Goal: Information Seeking & Learning: Check status

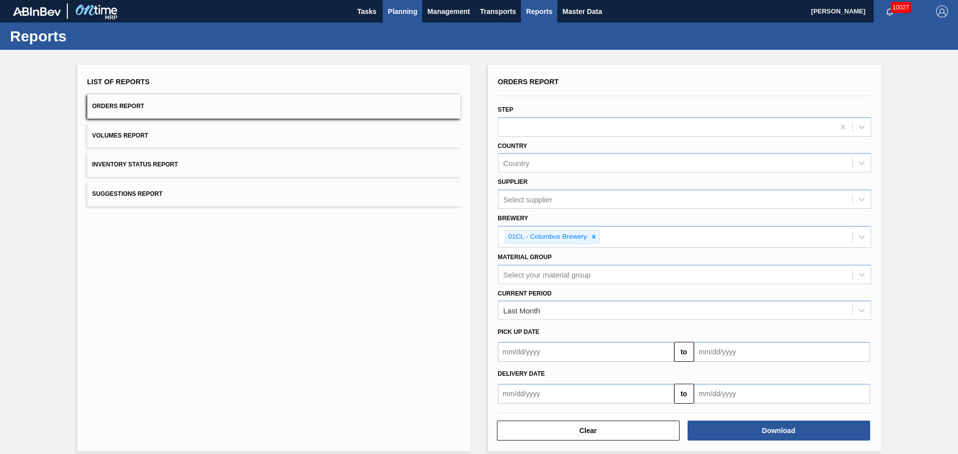
click at [398, 10] on span "Planning" at bounding box center [402, 11] width 29 height 12
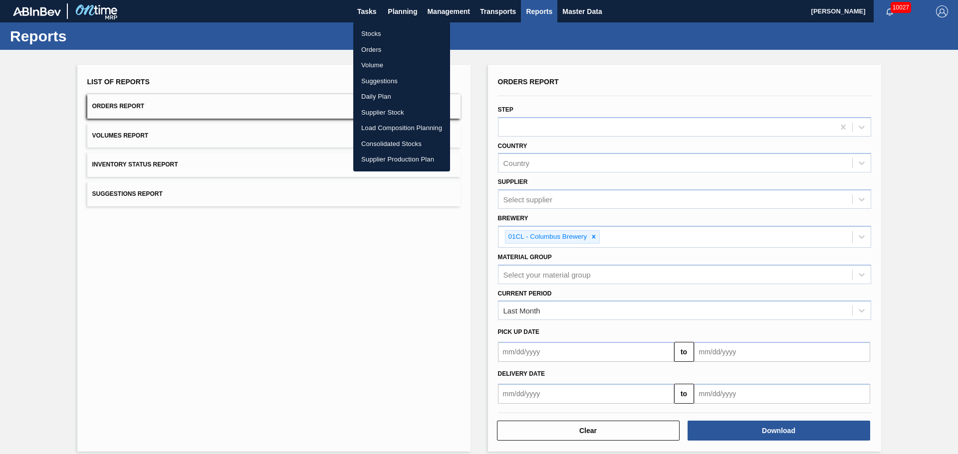
click at [379, 34] on li "Stocks" at bounding box center [401, 34] width 97 height 16
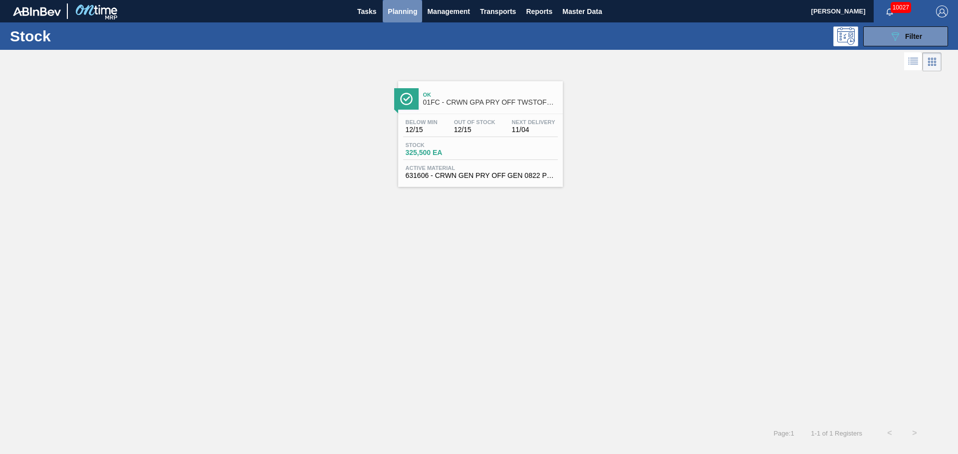
click at [406, 12] on span "Planning" at bounding box center [402, 11] width 29 height 12
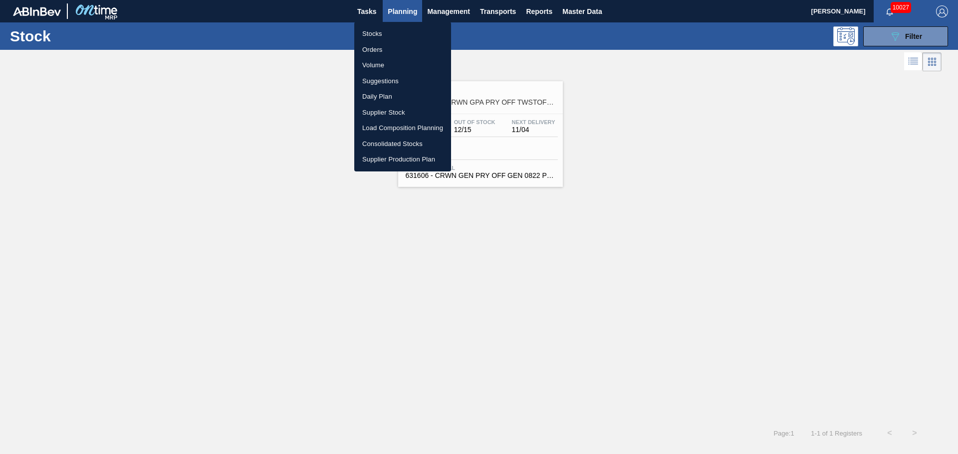
click at [766, 22] on div at bounding box center [479, 227] width 958 height 454
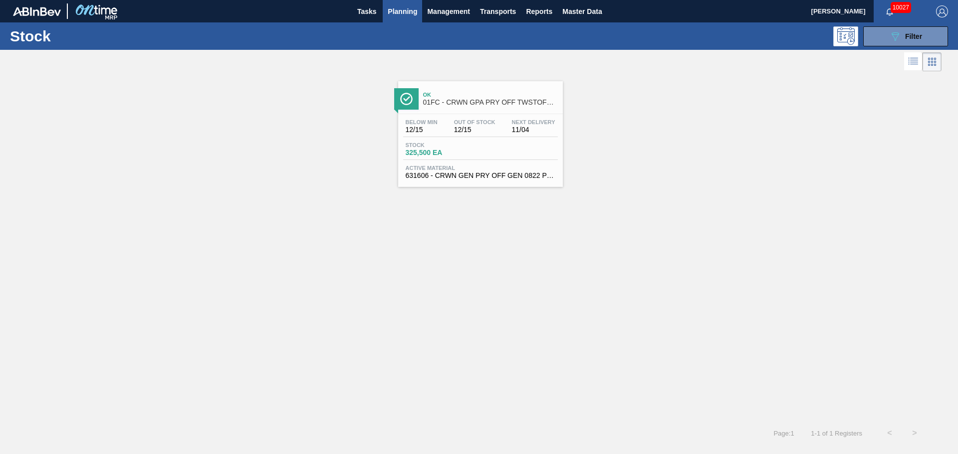
click at [766, 0] on body "Tasks Planning Management Transports Reports Master Data [PERSON_NAME] 10027 Ma…" at bounding box center [479, 0] width 958 height 0
click at [766, 38] on icon "089F7B8B-B2A5-4AFE-B5C0-19BA573D28AC" at bounding box center [895, 36] width 12 height 12
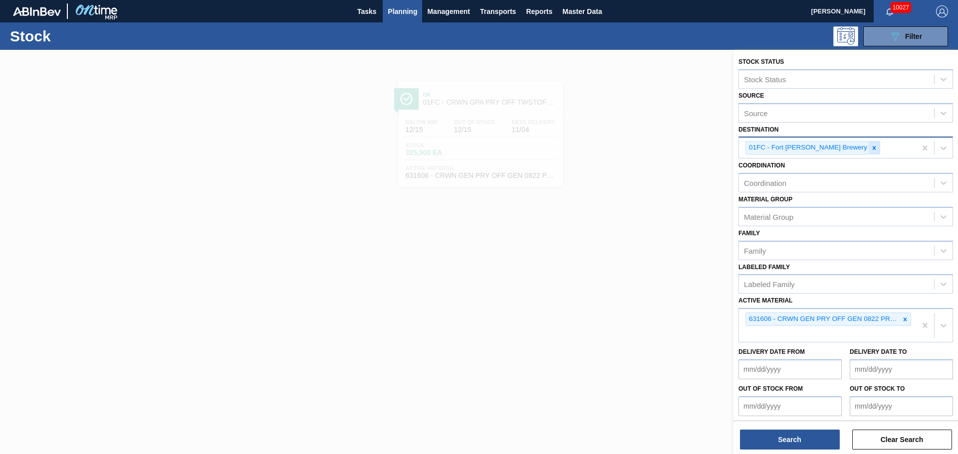
click at [766, 148] on icon at bounding box center [874, 148] width 7 height 7
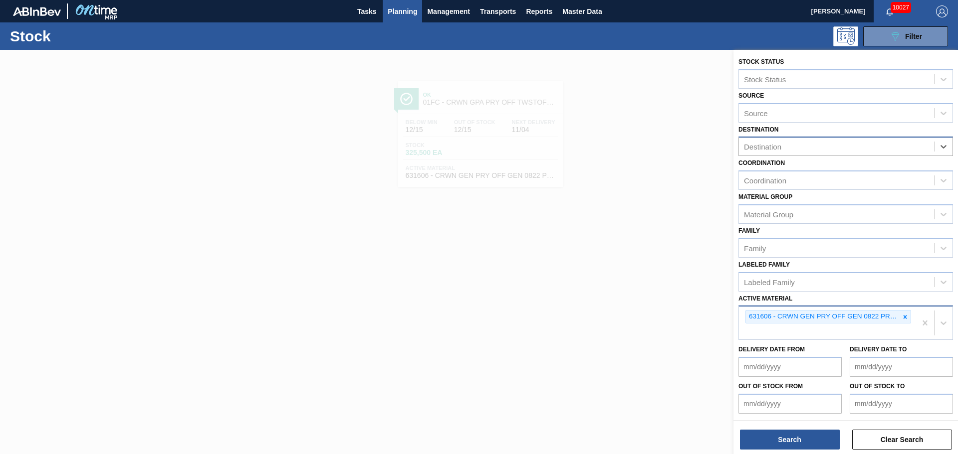
click at [766, 315] on div "631606 - CRWN GEN PRY OFF GEN 0822 PRYOFF 12 OZ G" at bounding box center [823, 317] width 154 height 12
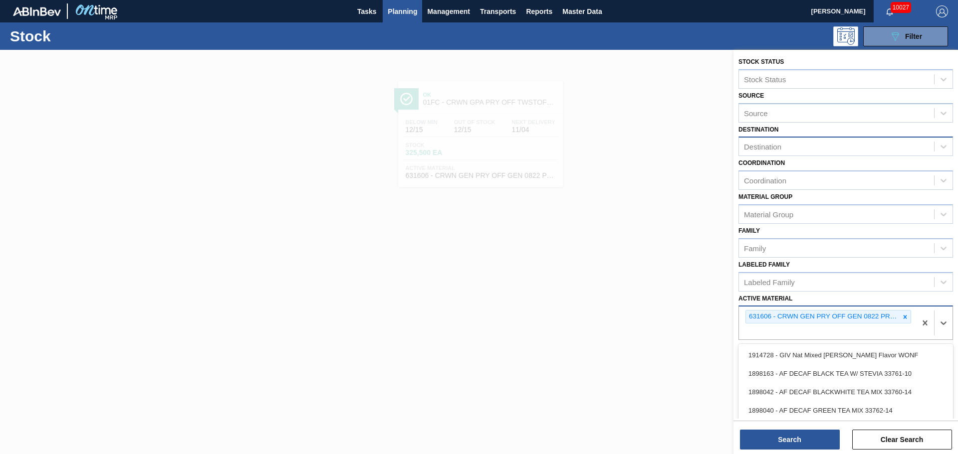
click at [766, 318] on div "631606 - CRWN GEN PRY OFF GEN 0822 PRYOFF 12 OZ G" at bounding box center [823, 317] width 154 height 12
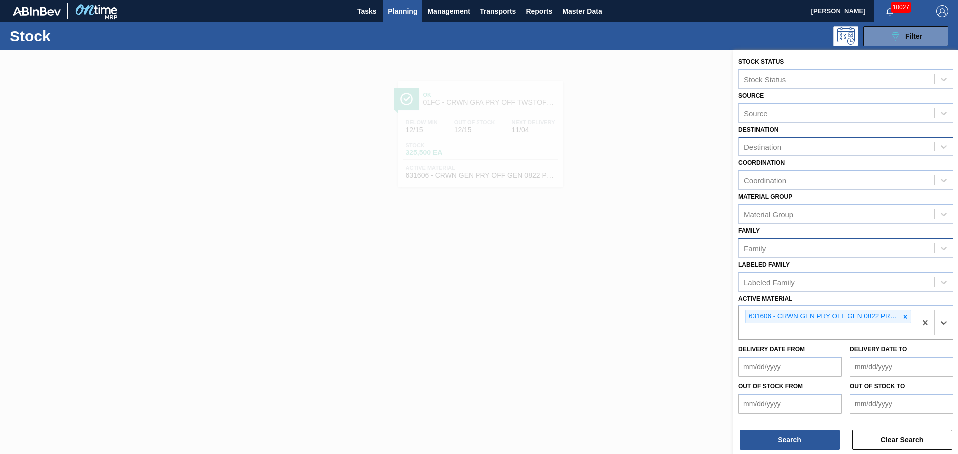
click at [766, 247] on div "Family" at bounding box center [836, 248] width 195 height 14
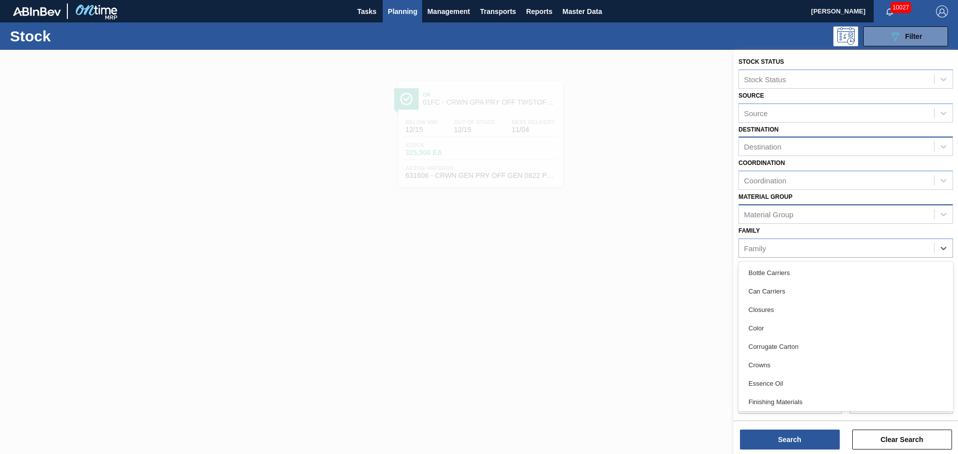
click at [766, 211] on div "Material Group" at bounding box center [836, 214] width 195 height 14
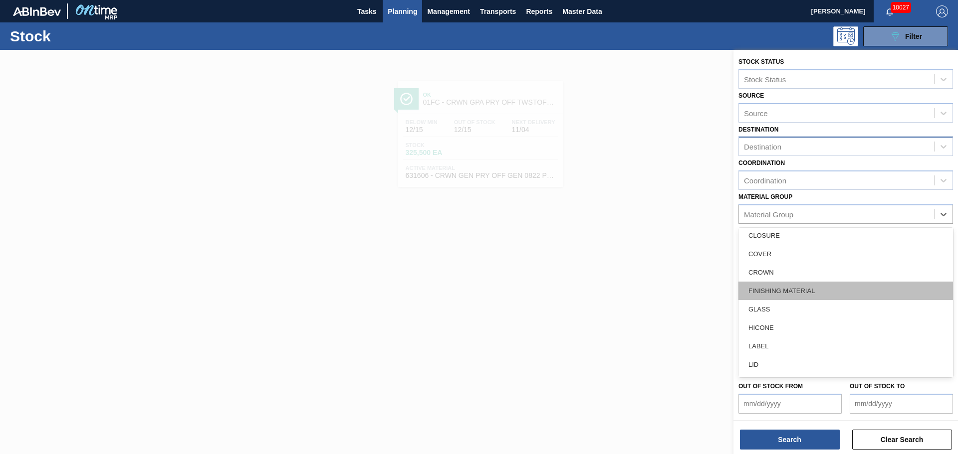
scroll to position [100, 0]
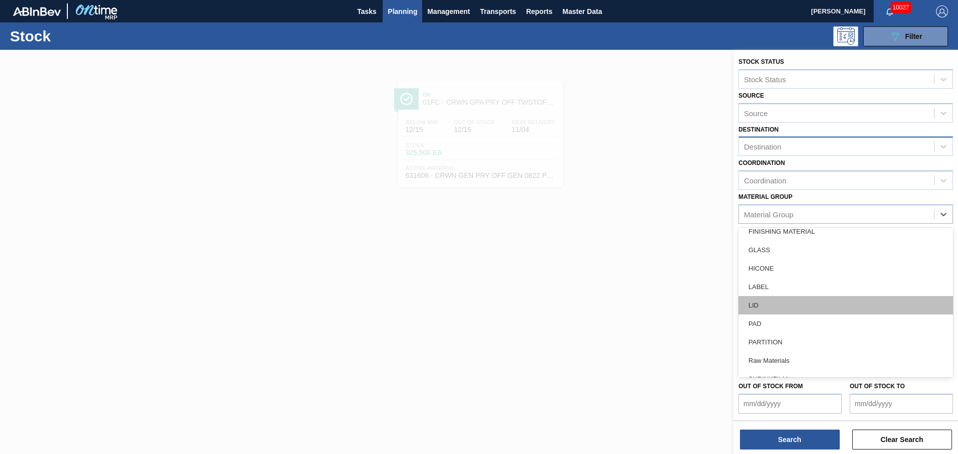
click at [763, 303] on div "LID" at bounding box center [845, 305] width 215 height 18
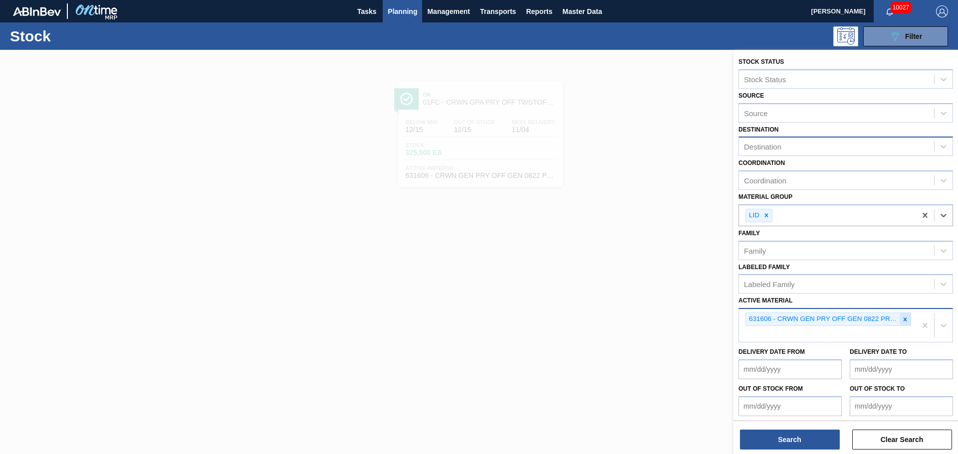
click at [766, 320] on icon at bounding box center [904, 319] width 3 height 3
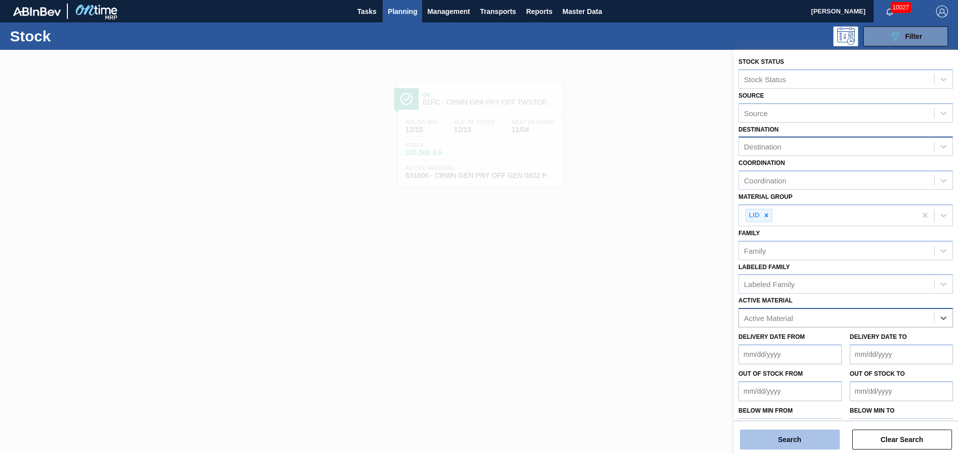
click at [766, 346] on button "Search" at bounding box center [790, 440] width 100 height 20
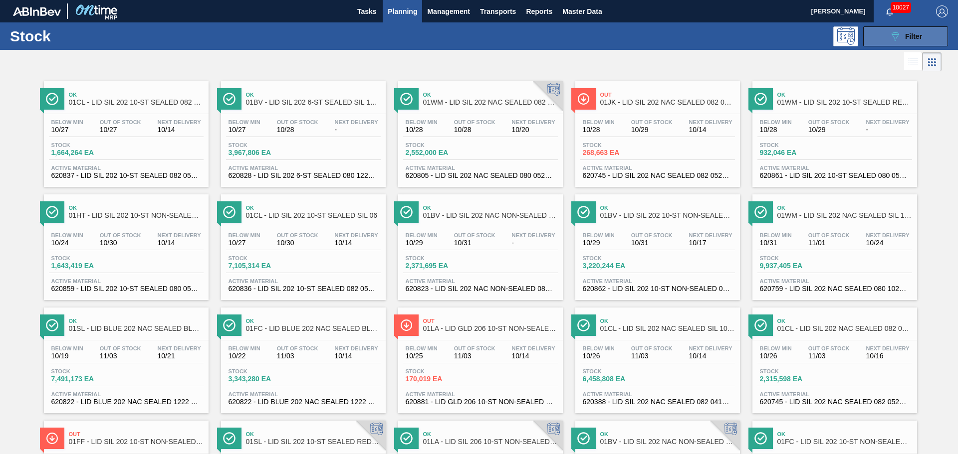
click at [766, 41] on icon "089F7B8B-B2A5-4AFE-B5C0-19BA573D28AC" at bounding box center [895, 36] width 12 height 12
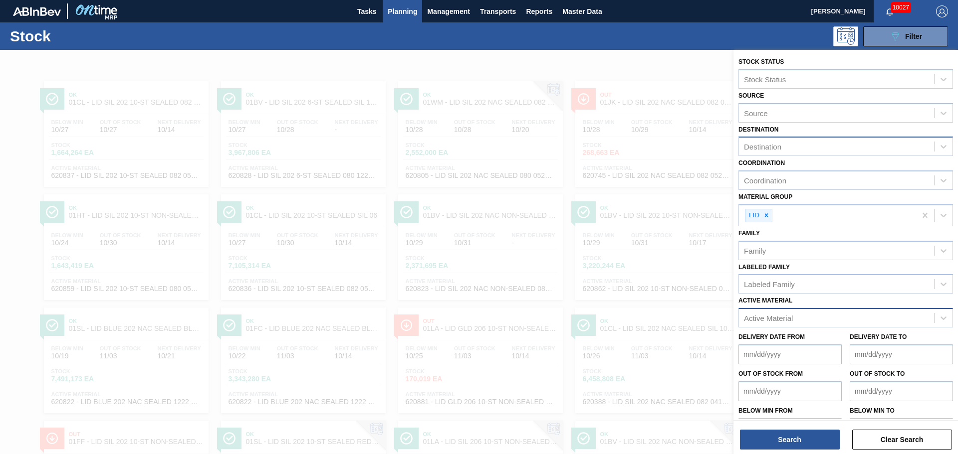
click at [766, 146] on div "Destination" at bounding box center [762, 147] width 37 height 8
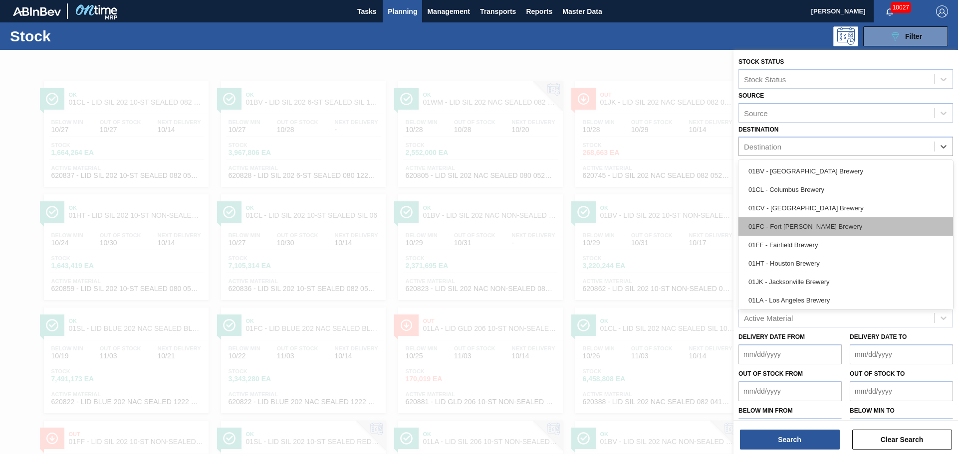
click at [766, 229] on div "01FC - Fort [PERSON_NAME] Brewery" at bounding box center [845, 227] width 215 height 18
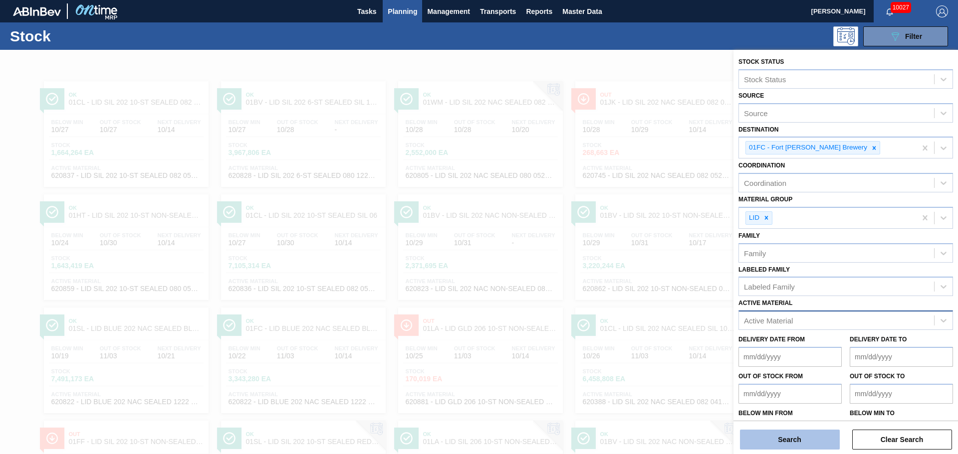
click at [766, 346] on button "Search" at bounding box center [790, 440] width 100 height 20
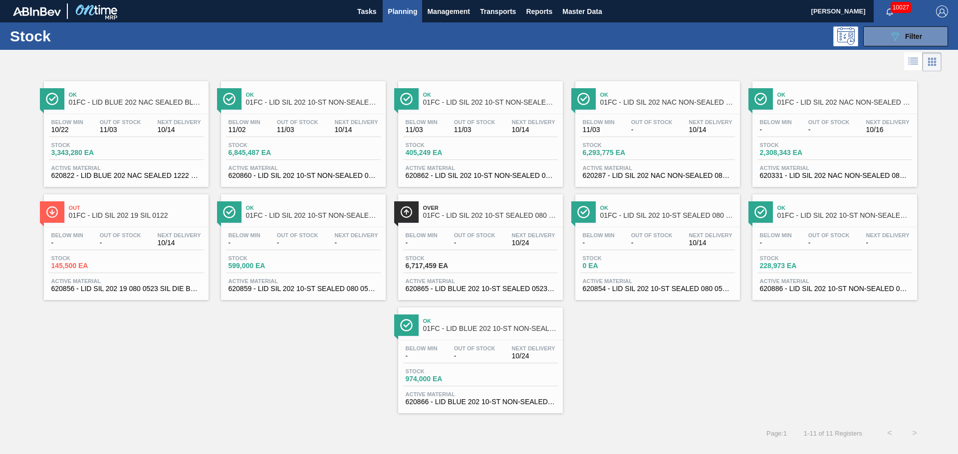
drag, startPoint x: 891, startPoint y: 41, endPoint x: 891, endPoint y: 52, distance: 11.0
click at [766, 41] on icon "089F7B8B-B2A5-4AFE-B5C0-19BA573D28AC" at bounding box center [895, 36] width 12 height 12
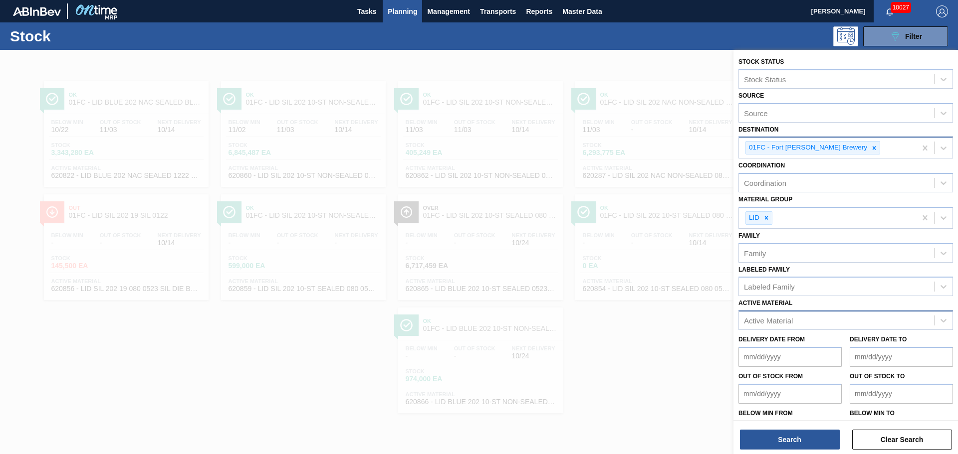
click at [766, 146] on div "01FC - Fort [PERSON_NAME] Brewery" at bounding box center [827, 148] width 177 height 20
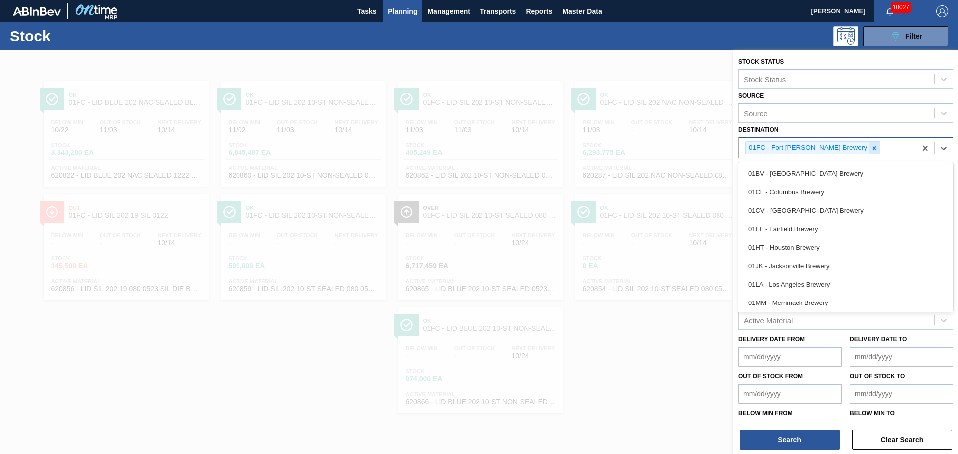
click at [766, 151] on icon at bounding box center [874, 148] width 7 height 7
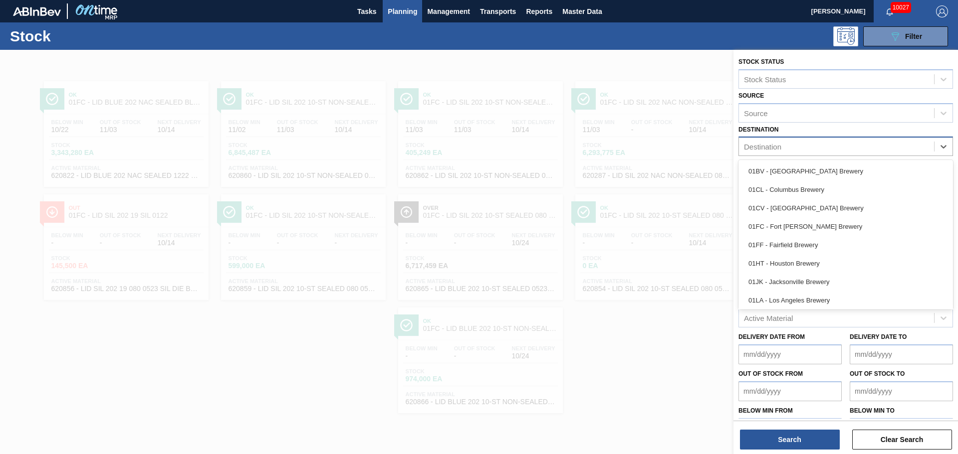
click at [766, 145] on div "Destination" at bounding box center [836, 147] width 195 height 14
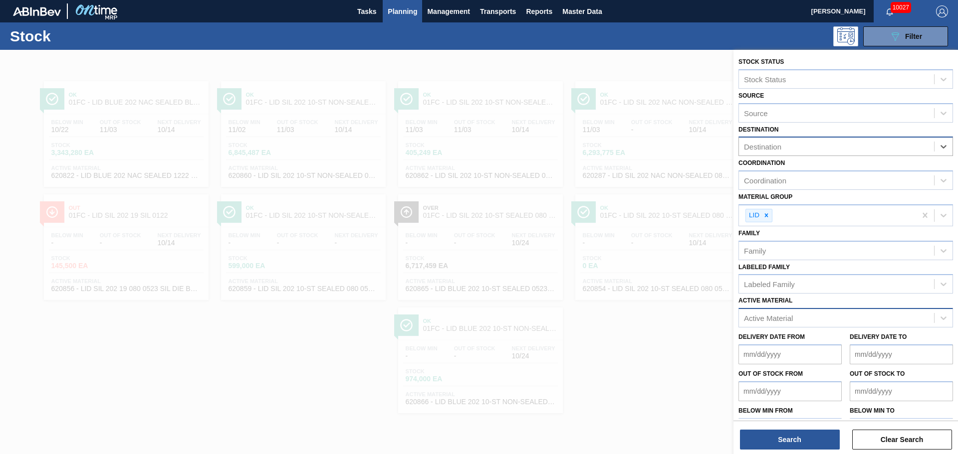
click at [766, 148] on div "Destination" at bounding box center [836, 147] width 195 height 14
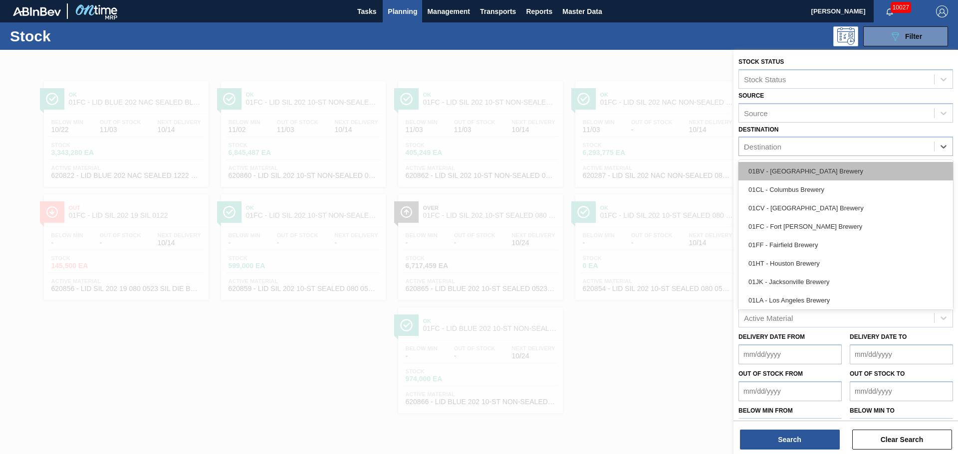
type input "st"
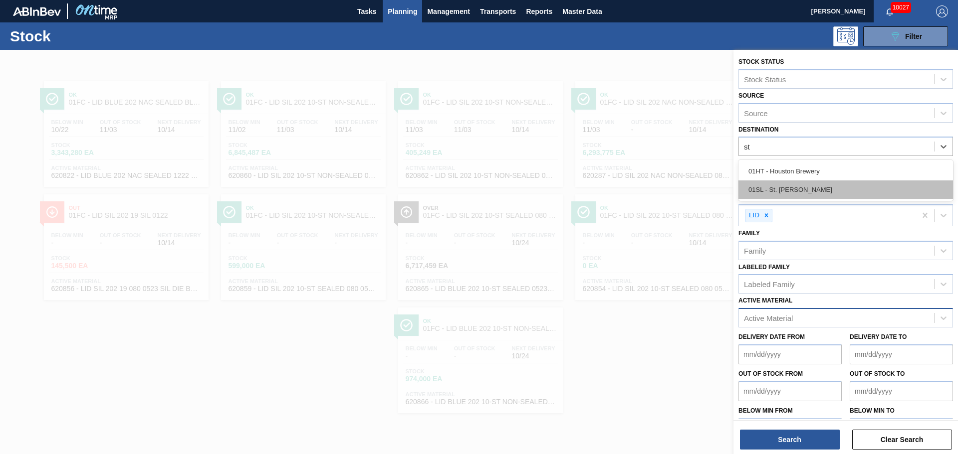
click at [766, 191] on div "01SL - St. [PERSON_NAME]" at bounding box center [845, 190] width 215 height 18
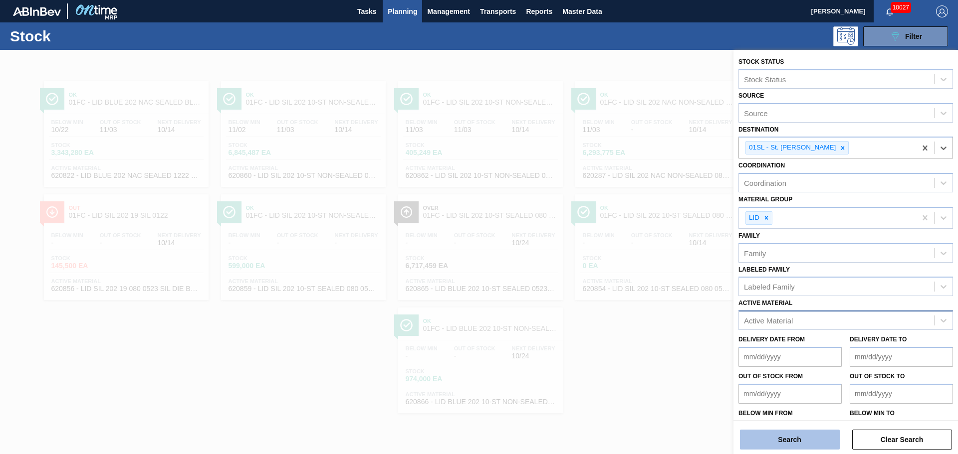
click at [766, 346] on button "Search" at bounding box center [790, 440] width 100 height 20
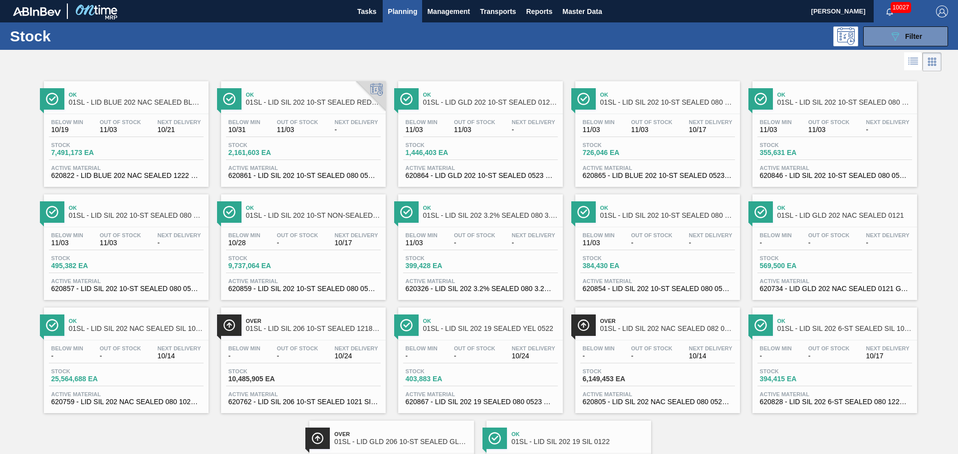
click at [149, 96] on span "Ok" at bounding box center [136, 95] width 135 height 6
click at [300, 94] on span "Ok" at bounding box center [313, 95] width 135 height 6
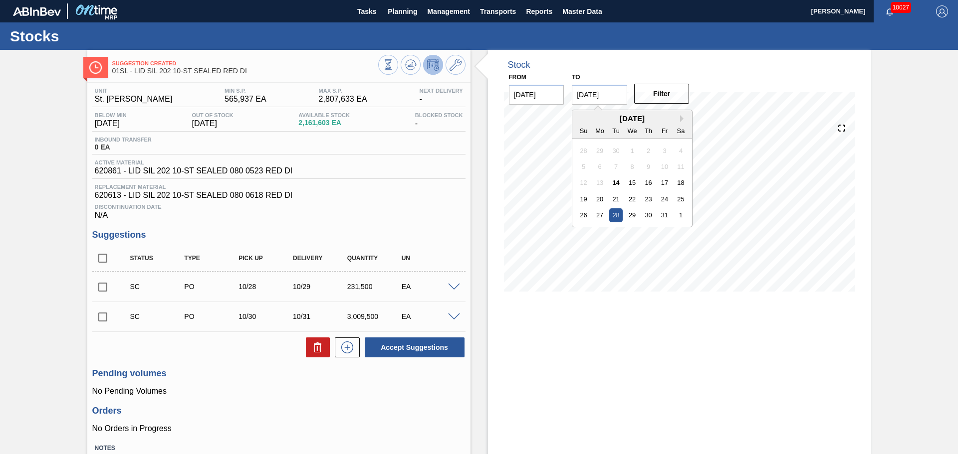
drag, startPoint x: 601, startPoint y: 98, endPoint x: 611, endPoint y: 98, distance: 10.0
click at [601, 98] on input "[DATE]" at bounding box center [599, 95] width 55 height 20
click at [680, 119] on button "Next Month" at bounding box center [683, 118] width 7 height 7
click at [616, 166] on div "4" at bounding box center [615, 166] width 13 height 13
type input "[DATE]"
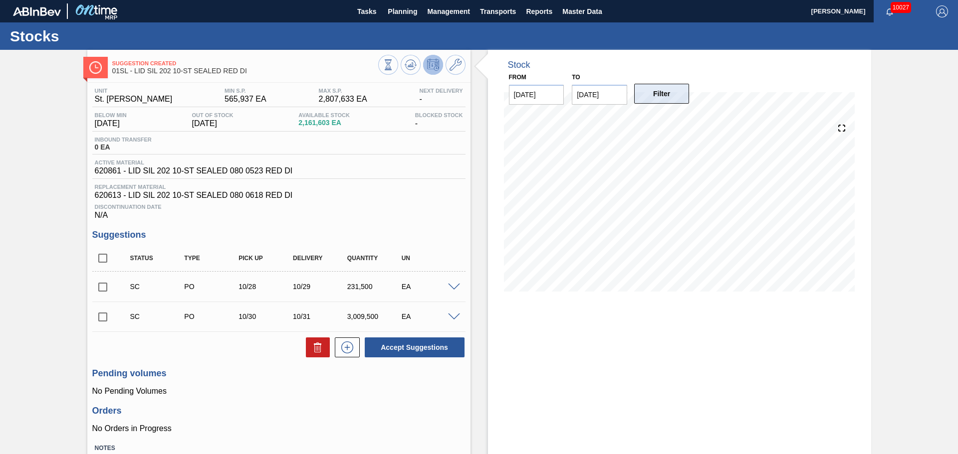
click at [644, 94] on button "Filter" at bounding box center [661, 94] width 55 height 20
click at [448, 68] on button at bounding box center [455, 65] width 20 height 20
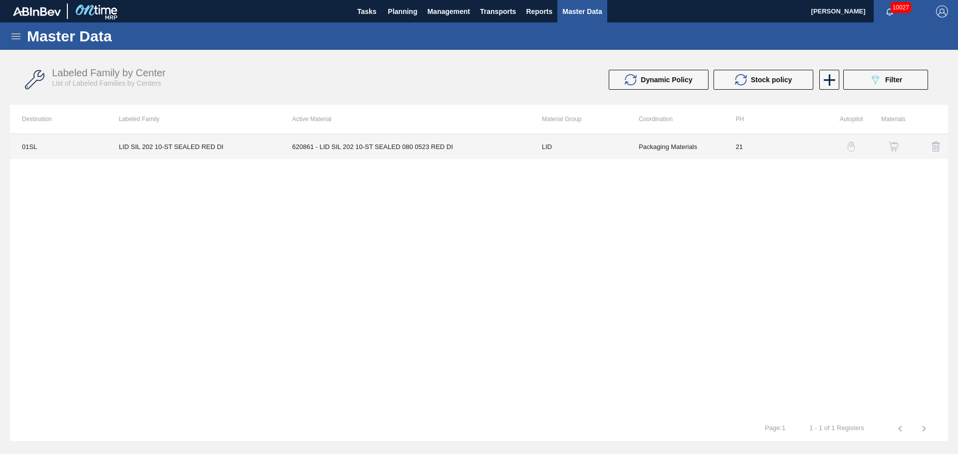
click at [546, 159] on div "01SL LID SIL 202 10-ST SEALED RED DI 620861 - LID SIL 202 10-ST SEALED 080 0523…" at bounding box center [479, 275] width 938 height 283
click at [546, 153] on td "LID" at bounding box center [578, 146] width 97 height 25
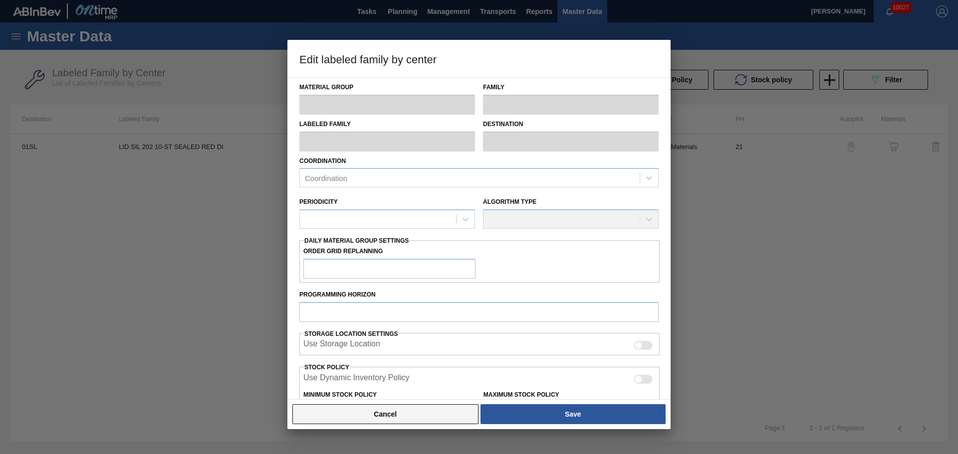
click at [422, 346] on button "Cancel" at bounding box center [385, 415] width 186 height 20
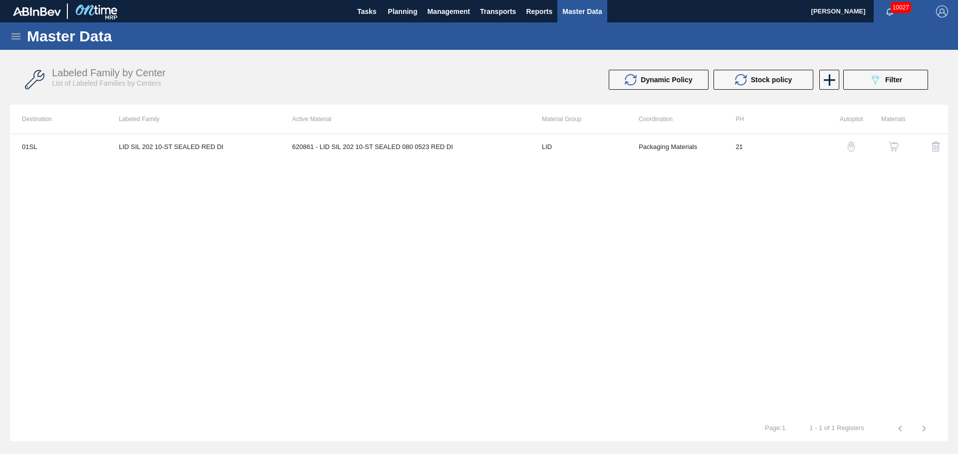
click at [766, 142] on img "button" at bounding box center [893, 147] width 10 height 10
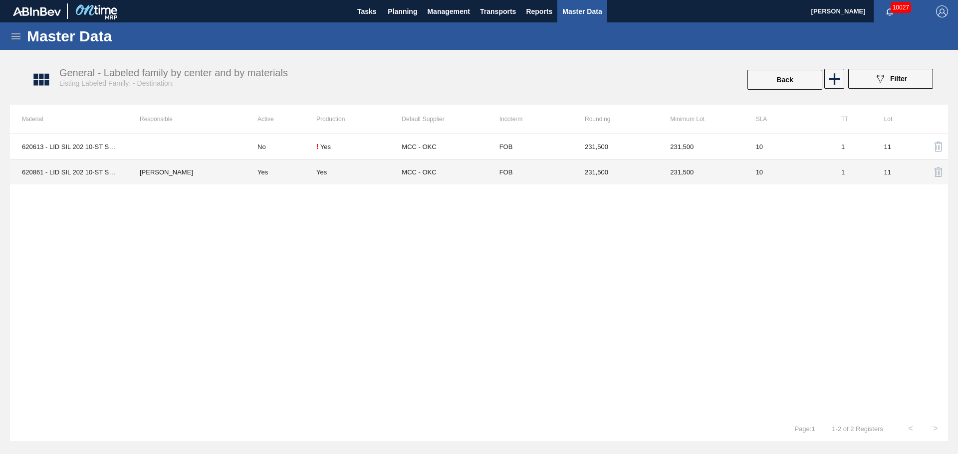
click at [327, 174] on div "Yes" at bounding box center [321, 172] width 10 height 7
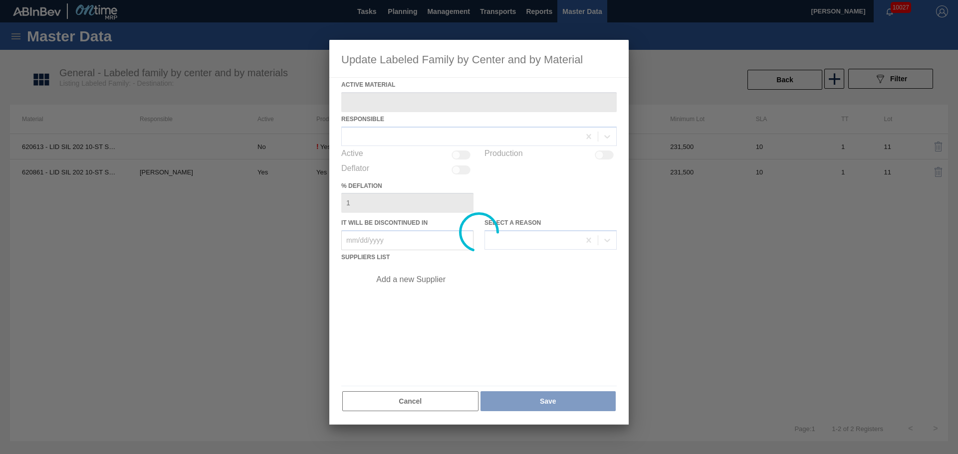
type Material "620861 - LID SIL 202 10-ST SEALED 080 0523 RED DI"
checkbox input "true"
click at [431, 276] on div at bounding box center [478, 232] width 299 height 385
click at [429, 276] on div at bounding box center [478, 232] width 299 height 385
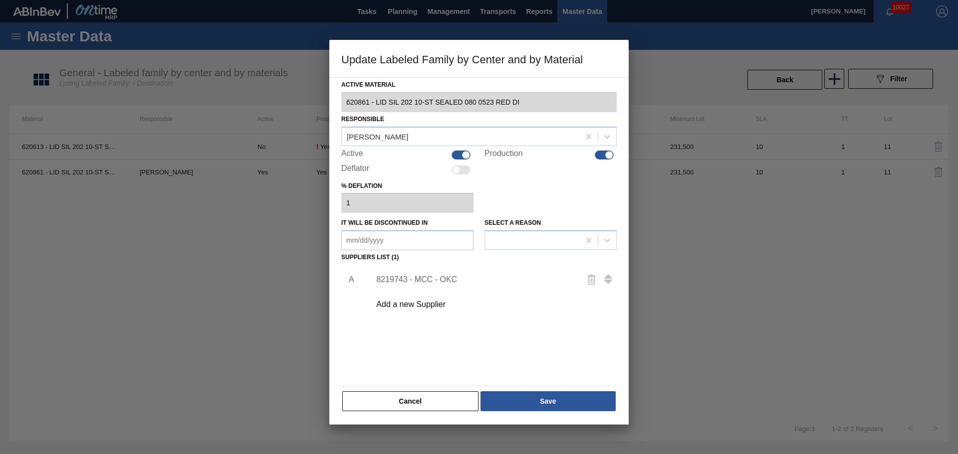
click at [428, 279] on div "8219743 - MCC - OKC" at bounding box center [474, 279] width 196 height 9
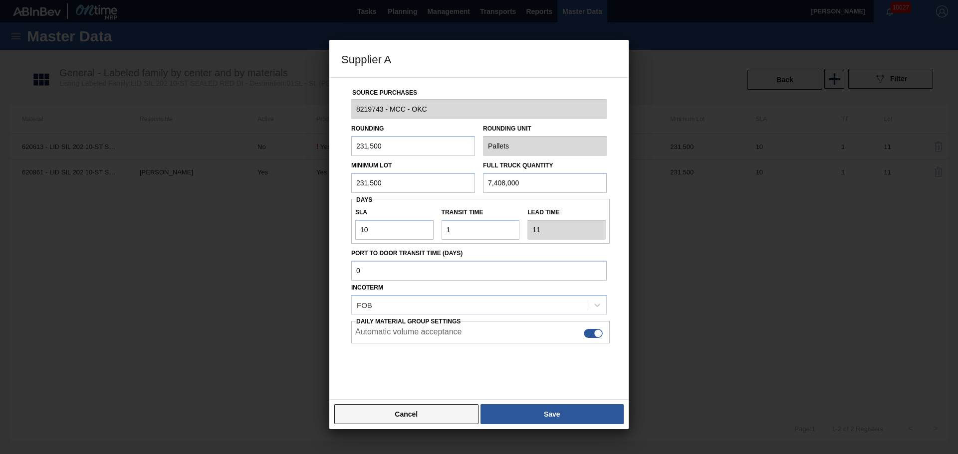
click at [406, 346] on button "Cancel" at bounding box center [406, 415] width 144 height 20
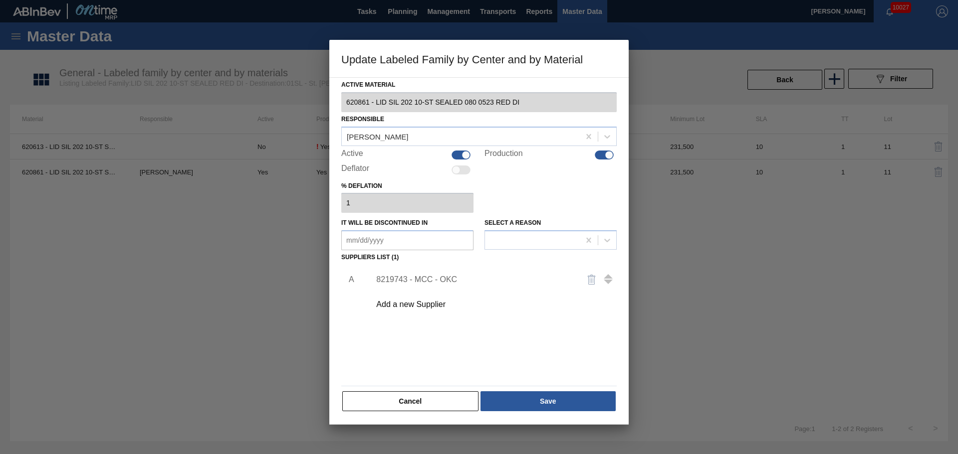
click at [406, 346] on button "Cancel" at bounding box center [410, 402] width 136 height 20
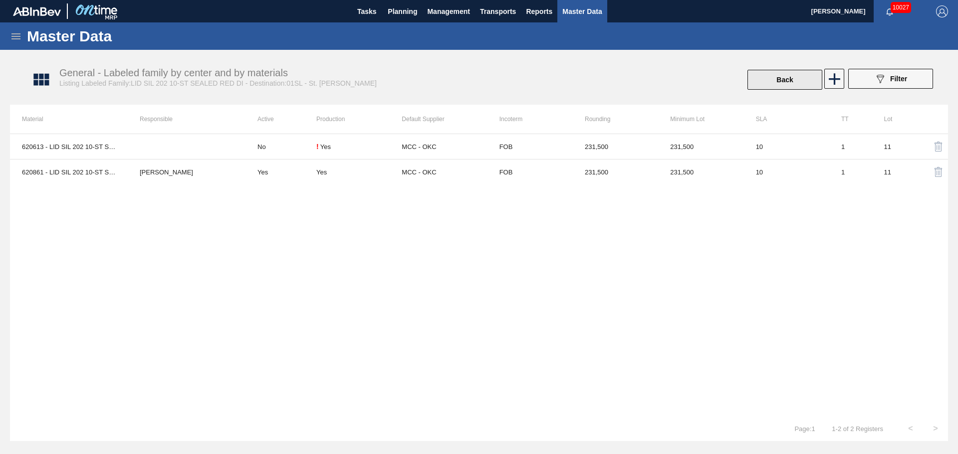
click at [766, 79] on button "Back" at bounding box center [784, 80] width 75 height 20
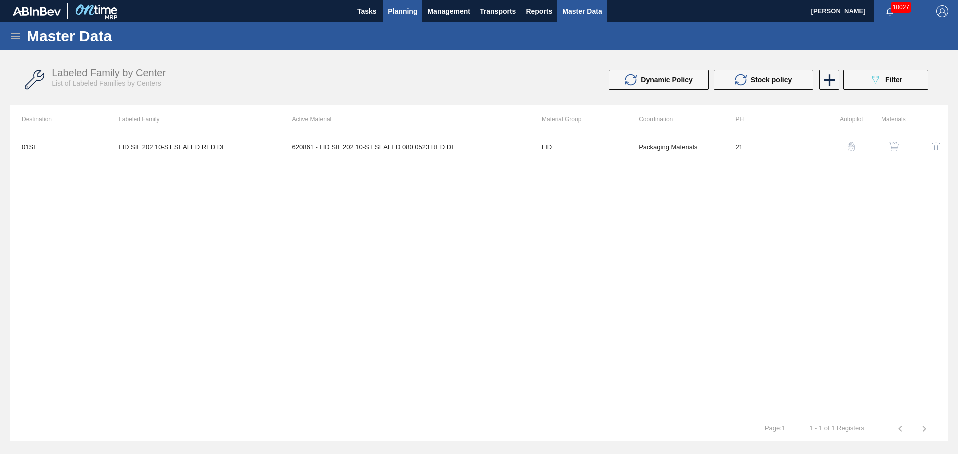
click at [397, 12] on span "Planning" at bounding box center [402, 11] width 29 height 12
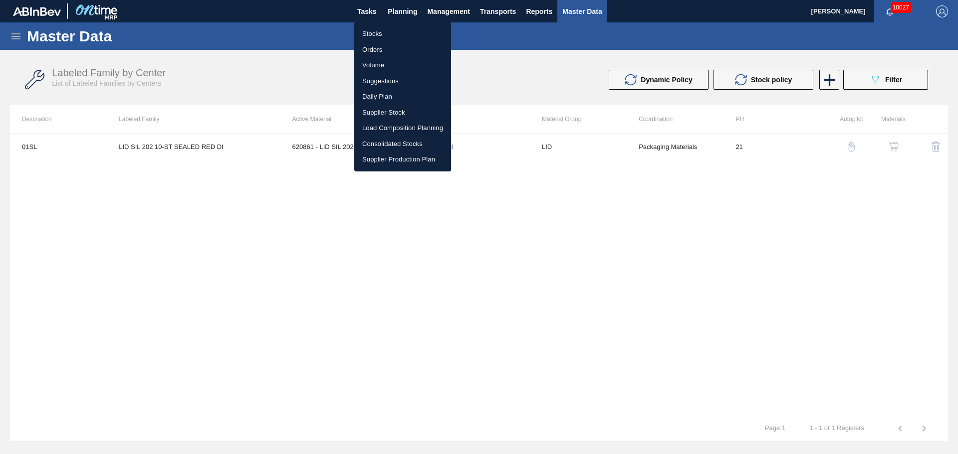
drag, startPoint x: 372, startPoint y: 32, endPoint x: 362, endPoint y: 150, distance: 118.1
click at [372, 32] on li "Stocks" at bounding box center [402, 34] width 97 height 16
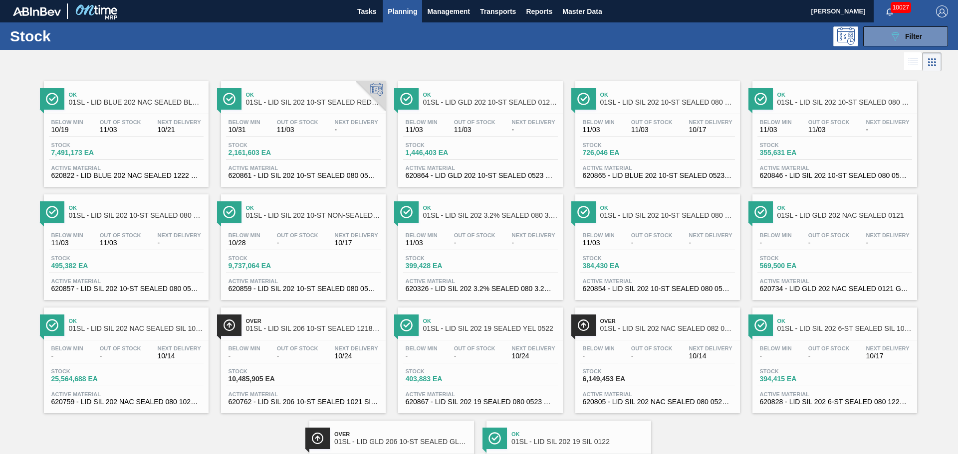
click at [286, 106] on div "Ok 01SL - LID SIL 202 10-ST SEALED RED DI" at bounding box center [313, 99] width 135 height 22
click at [271, 213] on span "01SL - LID SIL 202 10-ST NON-SEALED 088 0824 SI" at bounding box center [313, 215] width 135 height 7
click at [117, 214] on span "01SL - LID SIL 202 10-ST SEALED 080 0520 PNK NE" at bounding box center [136, 215] width 135 height 7
click at [766, 325] on span "01SL - LID SIL 202 6-ST SEALED SIL 1021" at bounding box center [844, 328] width 135 height 7
click at [454, 333] on div "Ok 01SL - LID SIL 202 19 SEALED YEL 0522" at bounding box center [490, 325] width 135 height 22
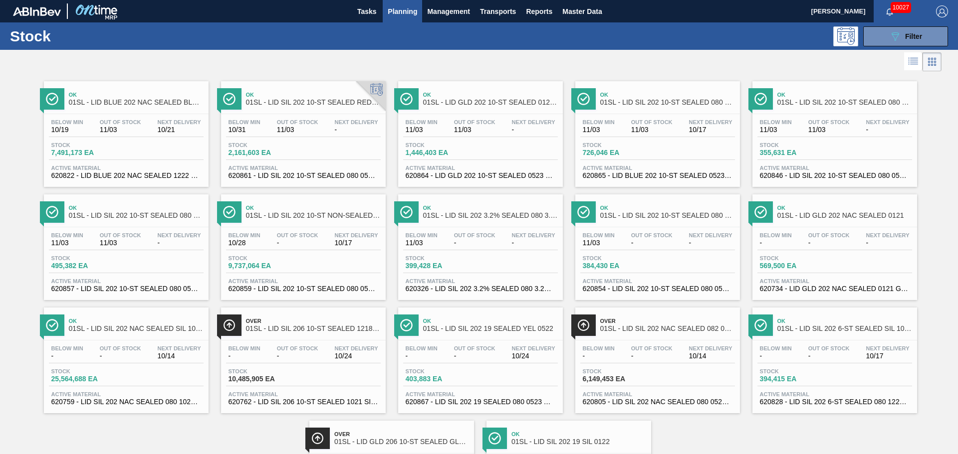
click at [766, 119] on div "Below Min 11/03 Out Of Stock 11/03 Next Delivery - Stock 355,631 EA Active Mate…" at bounding box center [834, 148] width 165 height 68
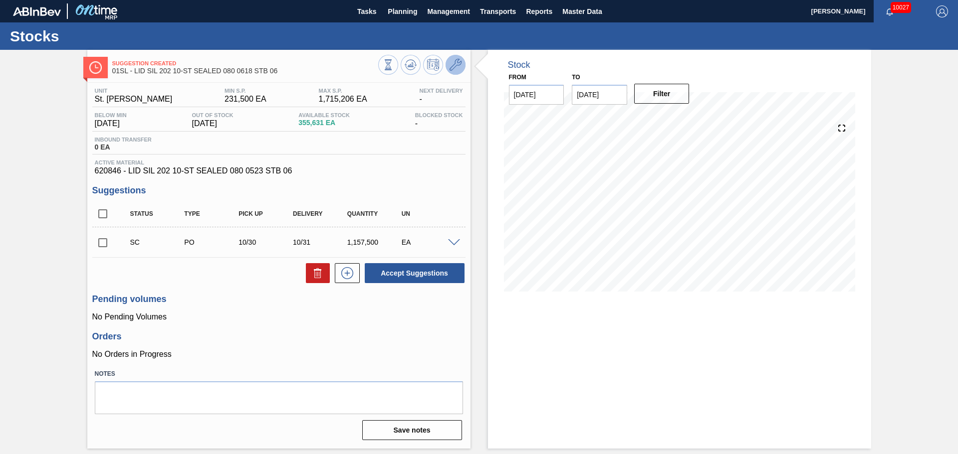
click at [456, 68] on icon at bounding box center [455, 65] width 12 height 12
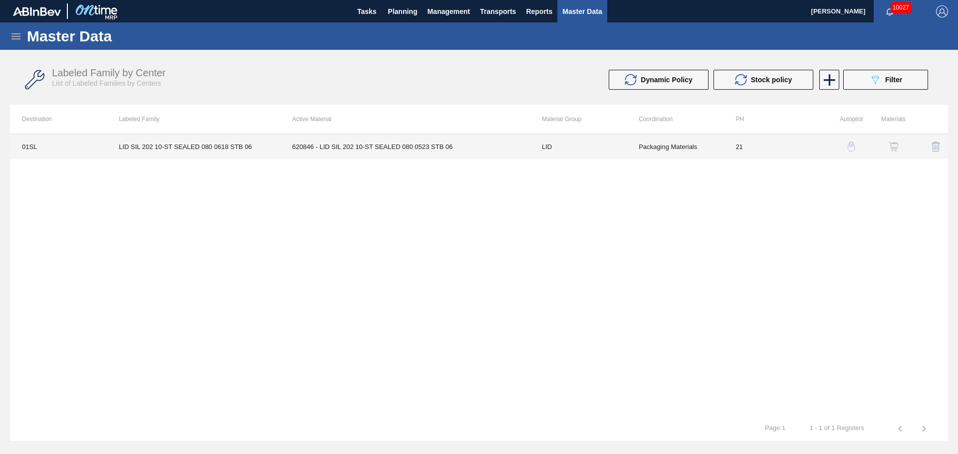
click at [384, 143] on td "620846 - LID SIL 202 10-ST SEALED 080 0523 STB 06" at bounding box center [404, 146] width 249 height 25
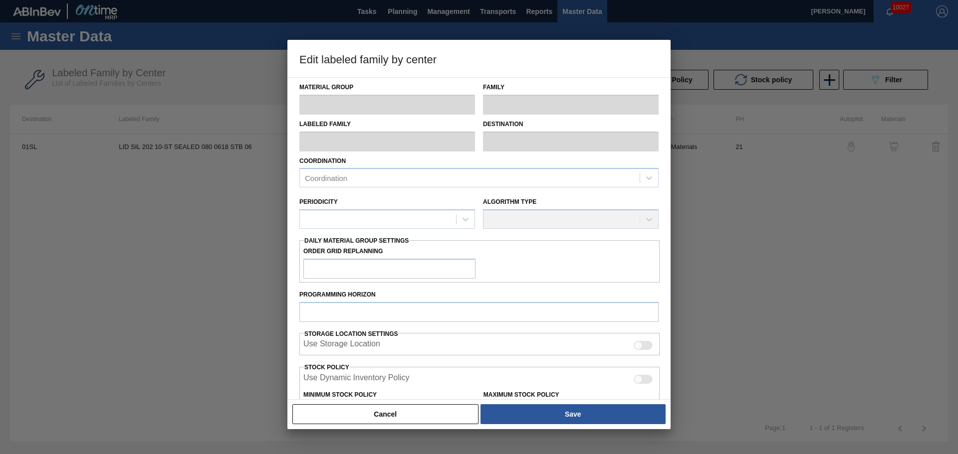
type input "LID"
type input "Generic 202 Lid"
type input "LID SIL 202 10-ST SEALED 080 0618 STB 06"
type input "01SL - St. [PERSON_NAME]"
type input "0"
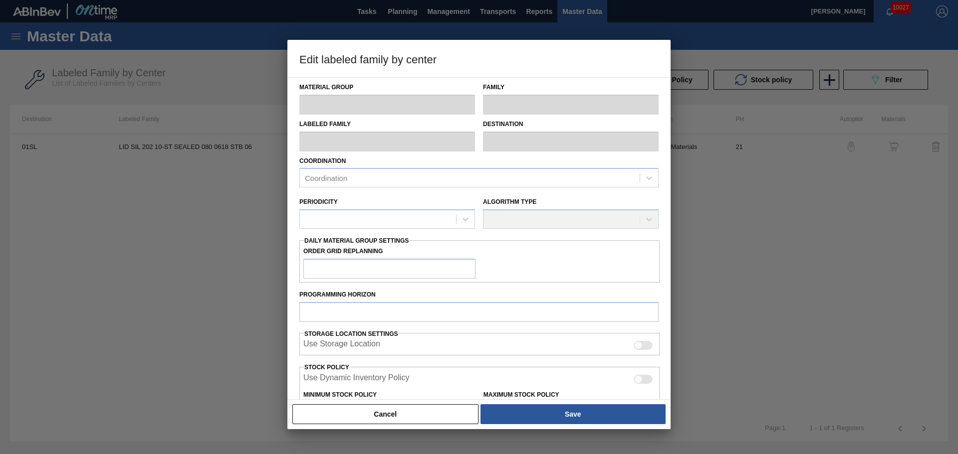
type input "21"
type input "231,500"
type input "1,715,206"
type input "10"
type input "379,871"
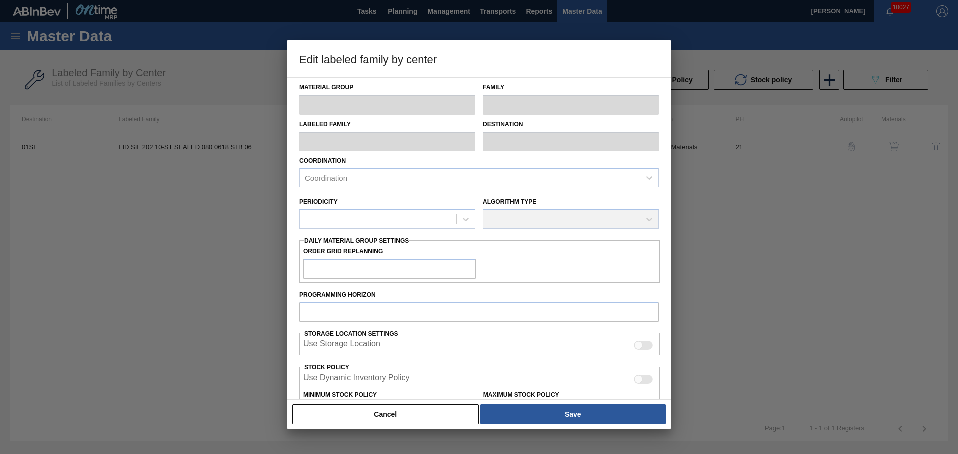
checkbox input "true"
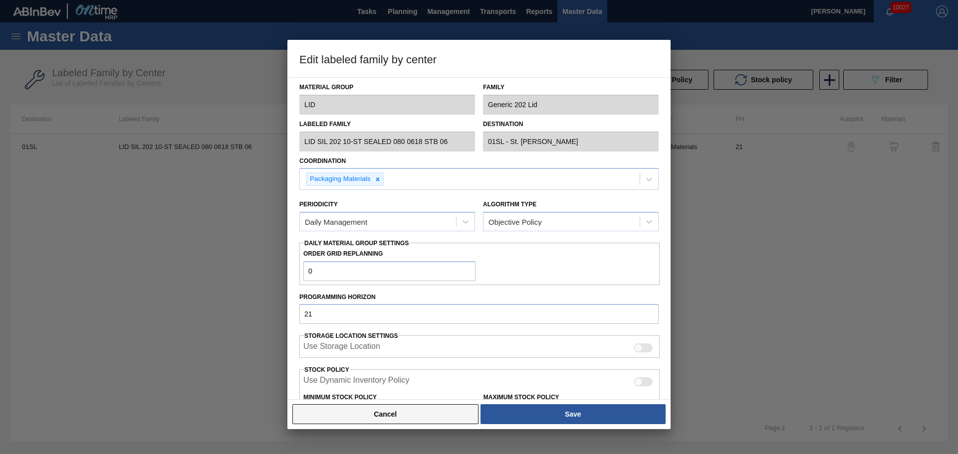
click at [406, 346] on button "Cancel" at bounding box center [385, 415] width 186 height 20
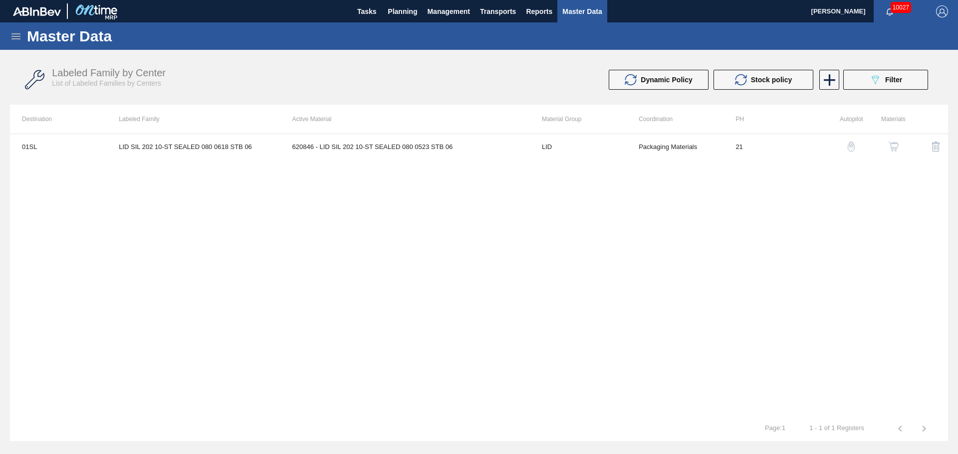
click at [766, 143] on img "button" at bounding box center [893, 147] width 10 height 10
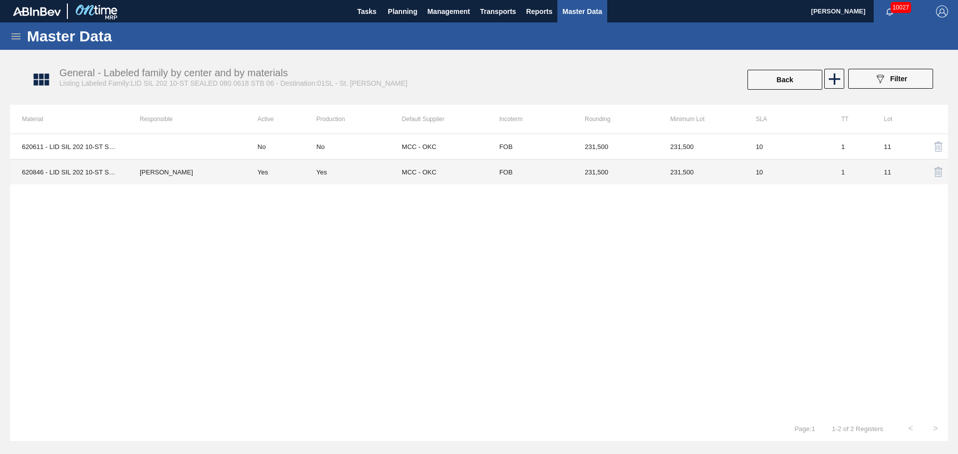
click at [337, 169] on div "Yes" at bounding box center [358, 172] width 85 height 7
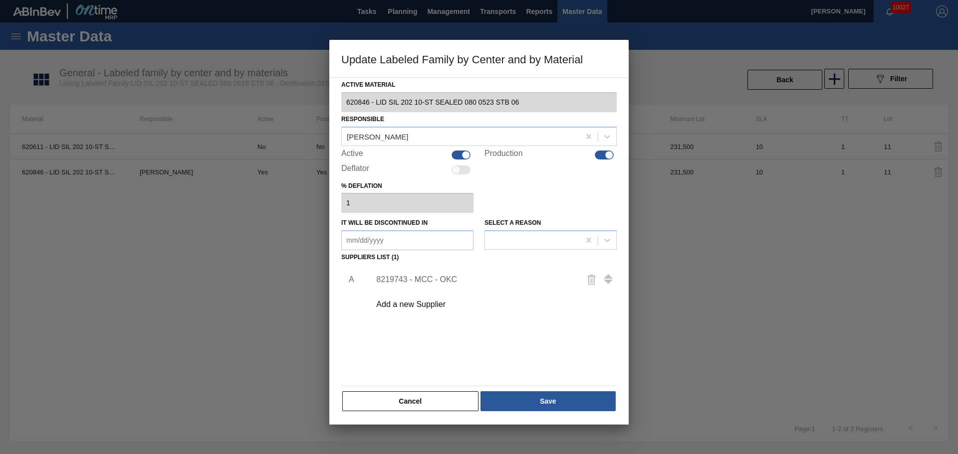
click at [436, 281] on div "8219743 - MCC - OKC" at bounding box center [474, 279] width 196 height 9
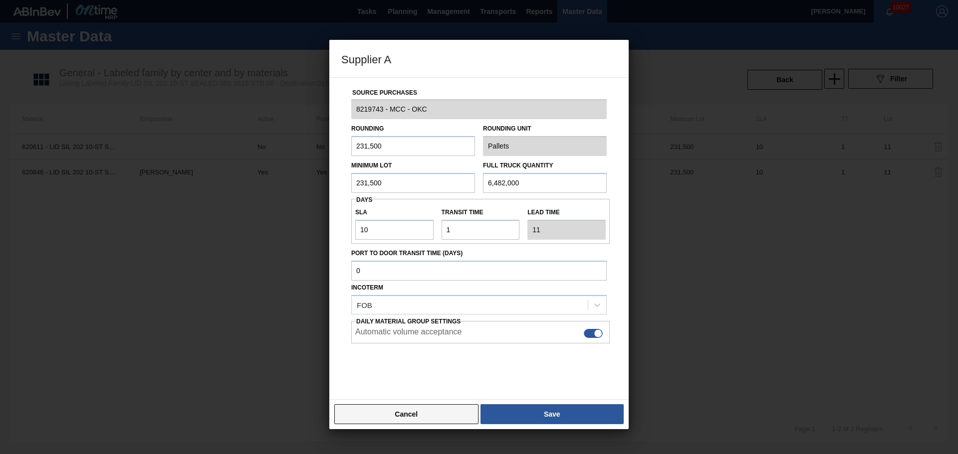
click at [430, 346] on button "Cancel" at bounding box center [406, 415] width 144 height 20
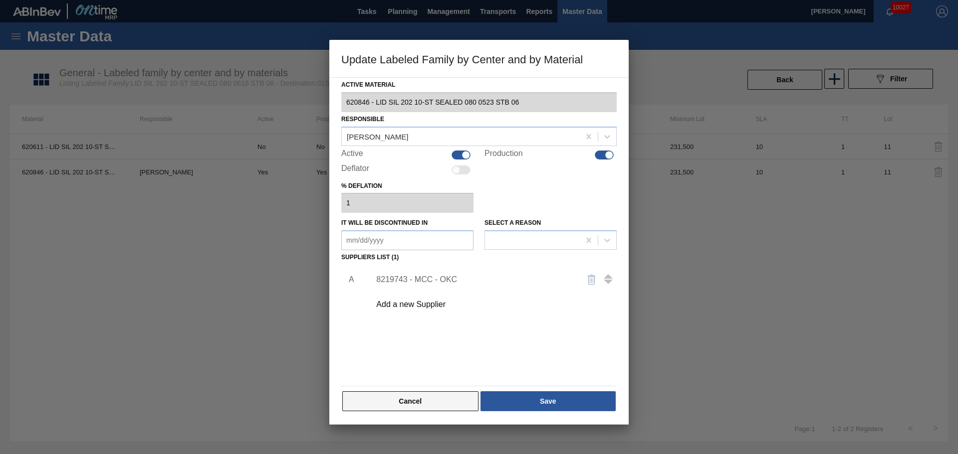
click at [431, 346] on button "Cancel" at bounding box center [410, 402] width 136 height 20
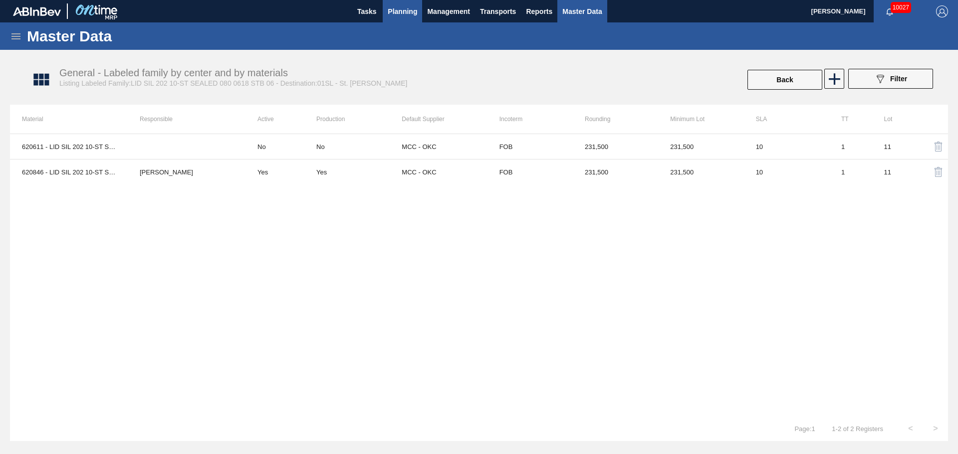
click at [418, 9] on button "Planning" at bounding box center [402, 11] width 39 height 22
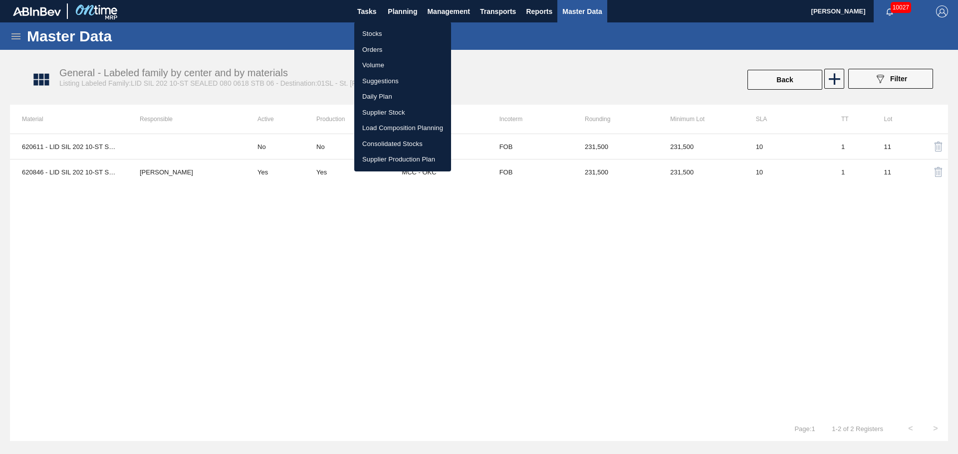
click at [376, 32] on li "Stocks" at bounding box center [402, 34] width 97 height 16
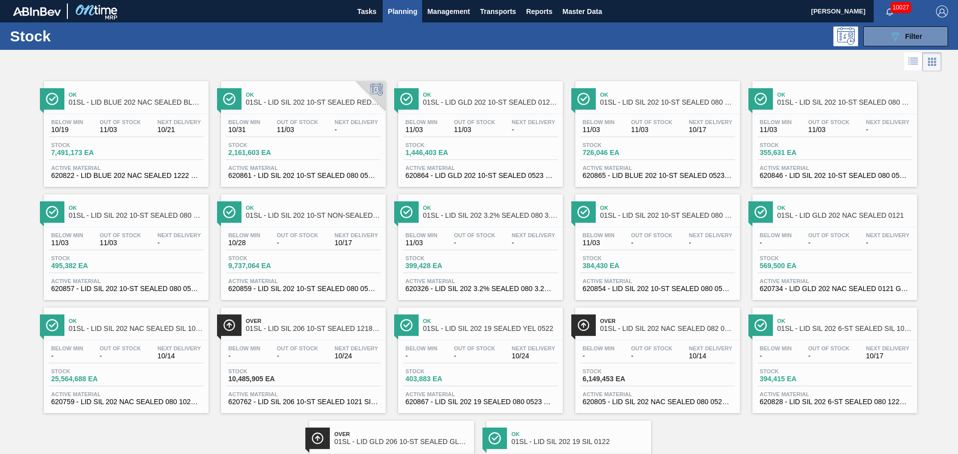
click at [309, 151] on div "Stock 2,161,603 EA" at bounding box center [303, 151] width 155 height 18
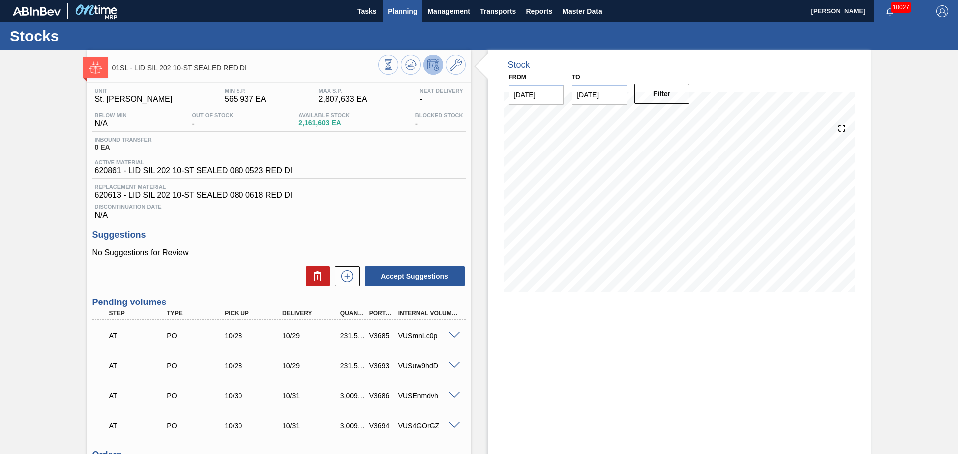
click at [407, 10] on span "Planning" at bounding box center [402, 11] width 29 height 12
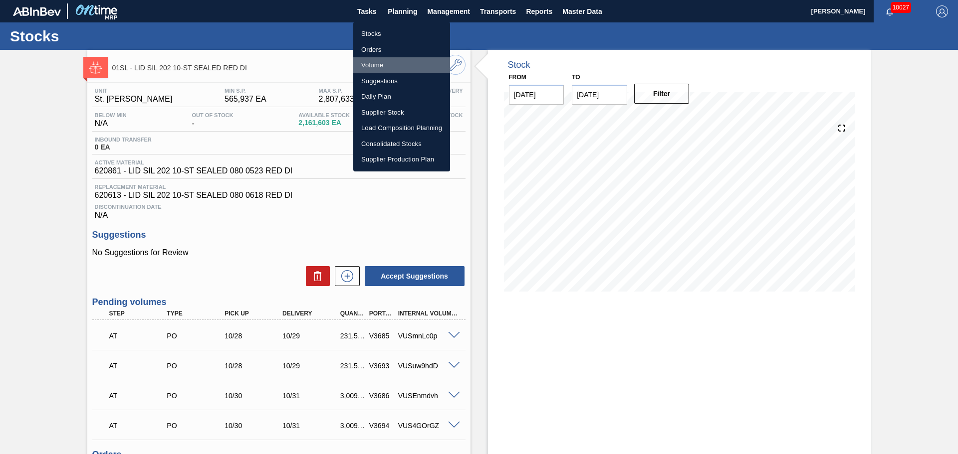
click at [370, 64] on li "Volume" at bounding box center [401, 65] width 97 height 16
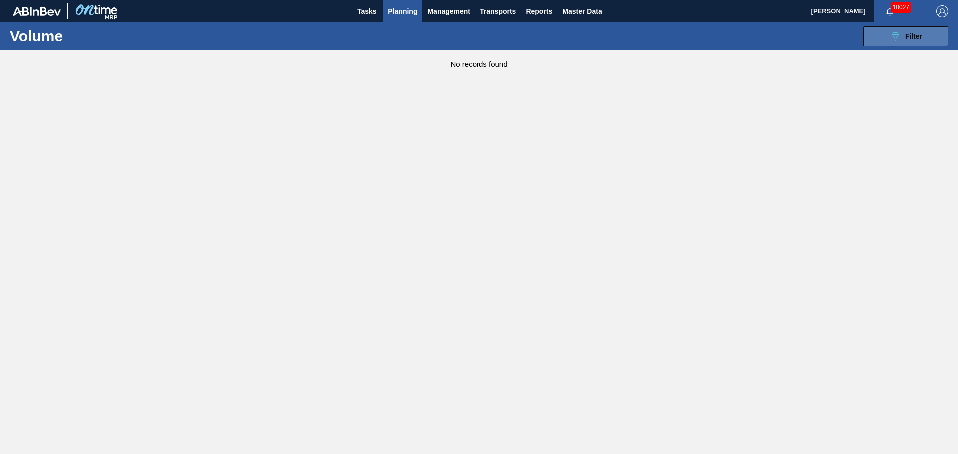
click at [766, 34] on span "Filter" at bounding box center [913, 36] width 17 height 8
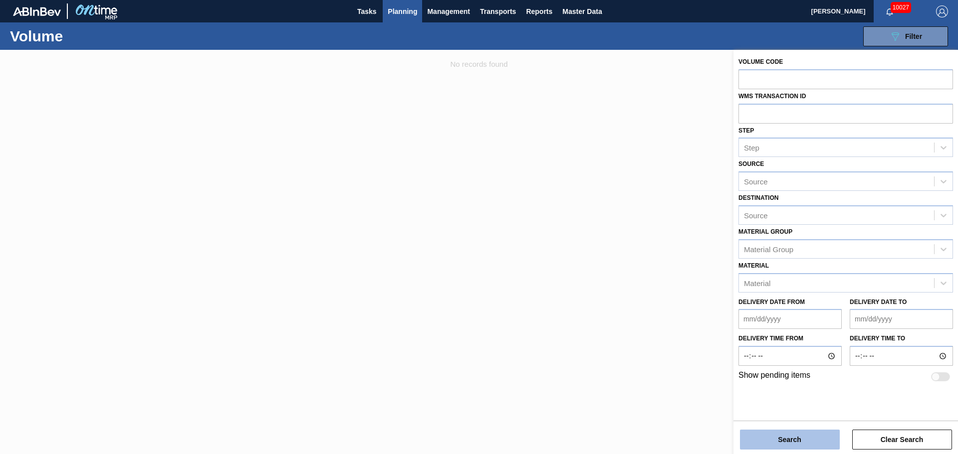
click at [766, 346] on button "Search" at bounding box center [790, 440] width 100 height 20
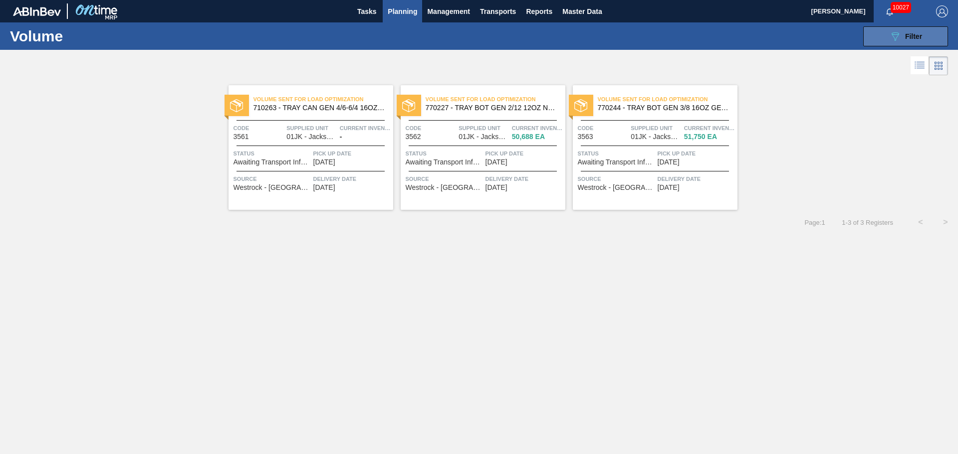
click at [766, 30] on div "089F7B8B-B2A5-4AFE-B5C0-19BA573D28AC Filter" at bounding box center [905, 36] width 33 height 12
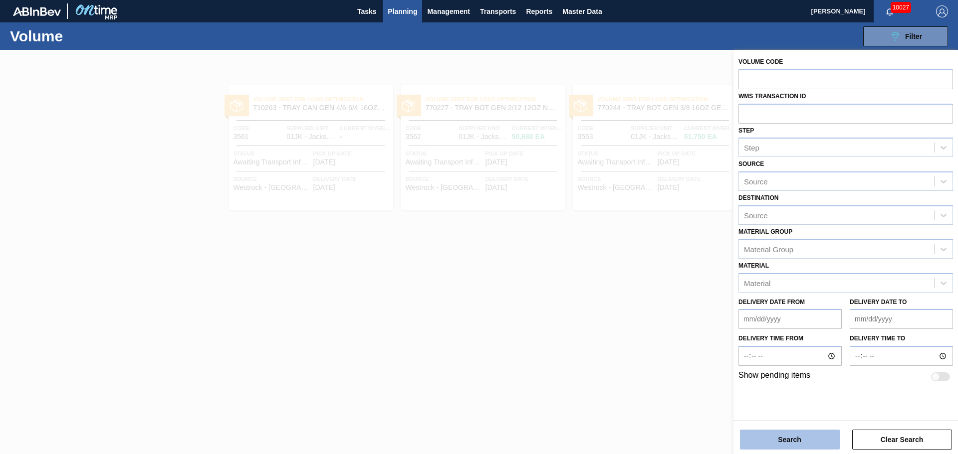
click at [766, 346] on button "Search" at bounding box center [790, 440] width 100 height 20
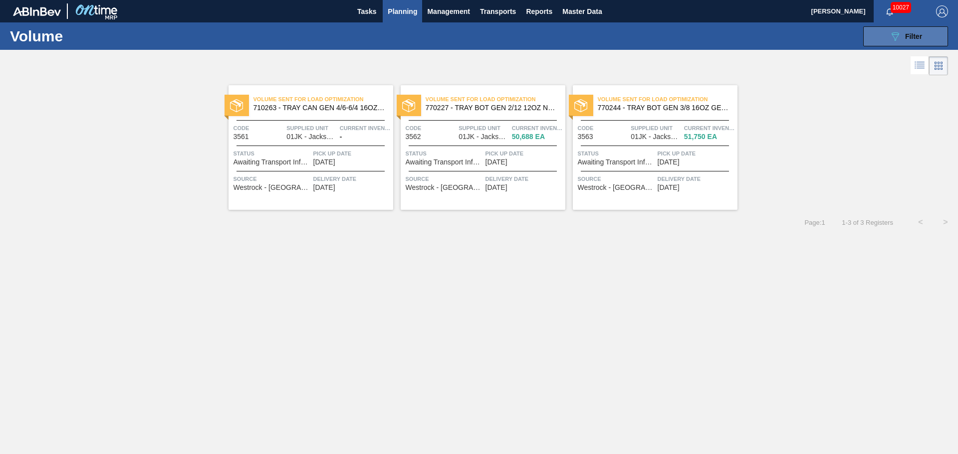
click at [766, 46] on div "089F7B8B-B2A5-4AFE-B5C0-19BA573D28AC Filter Volume Code WMS Transaction ID Step…" at bounding box center [556, 36] width 794 height 30
click at [766, 37] on button "089F7B8B-B2A5-4AFE-B5C0-19BA573D28AC Filter" at bounding box center [905, 36] width 85 height 20
click at [889, 31] on icon "089F7B8B-B2A5-4AFE-B5C0-19BA573D28AC" at bounding box center [895, 36] width 12 height 12
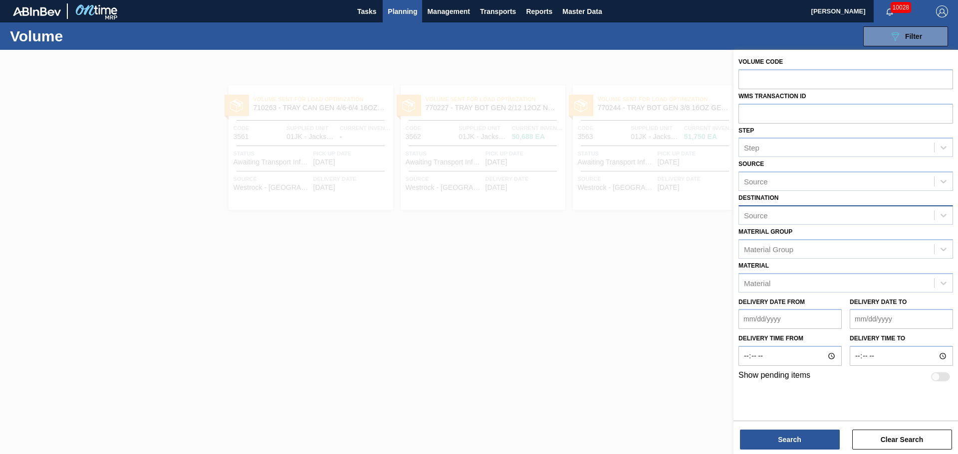
click at [780, 210] on div "Source" at bounding box center [836, 215] width 195 height 14
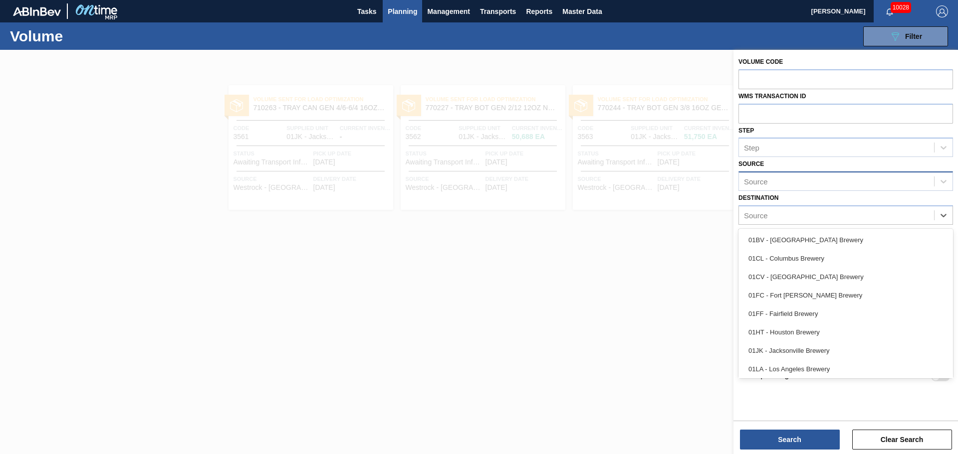
click at [771, 178] on div "Source" at bounding box center [836, 182] width 195 height 14
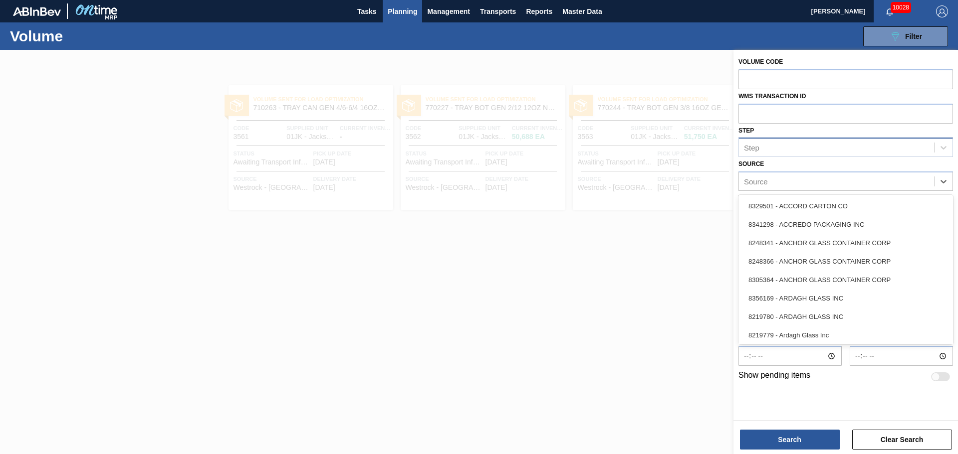
click at [766, 149] on div "Step" at bounding box center [836, 148] width 195 height 14
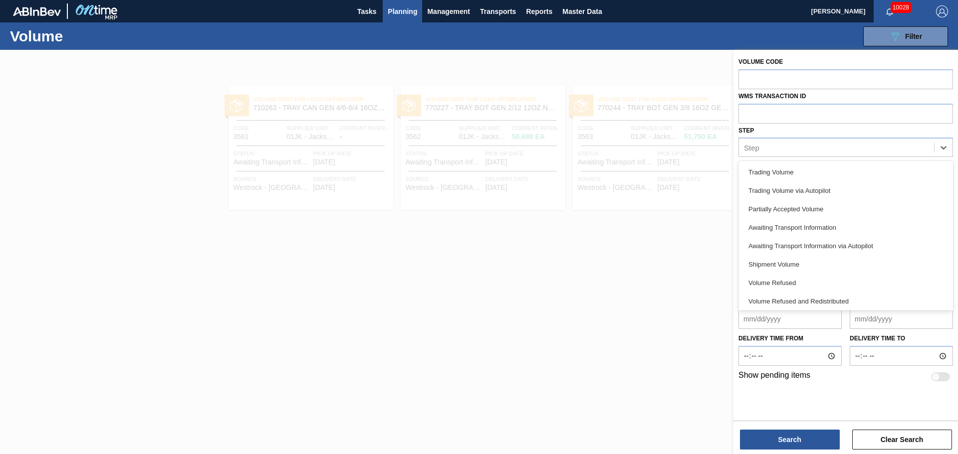
click at [734, 310] on div "Volume Code WMS Transaction ID Step option Volume Refused focused, 7 of 9. 9 re…" at bounding box center [845, 219] width 224 height 338
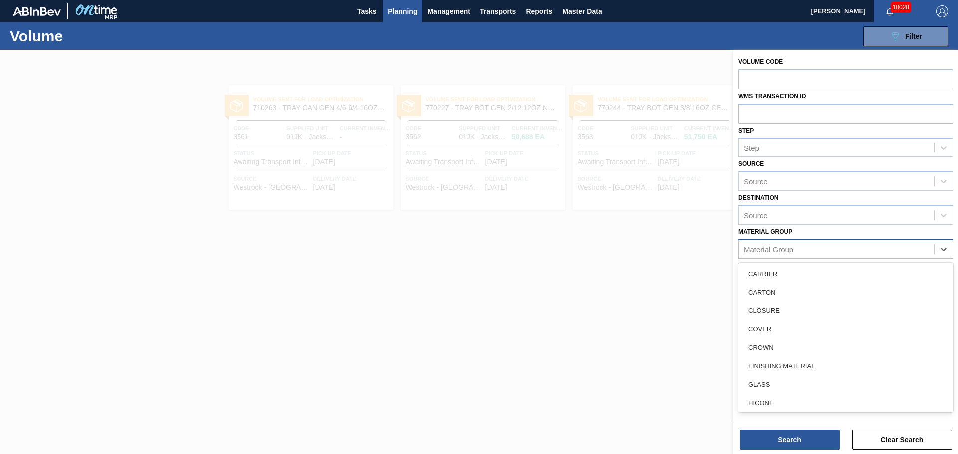
click at [790, 244] on div "Material Group" at bounding box center [836, 249] width 195 height 14
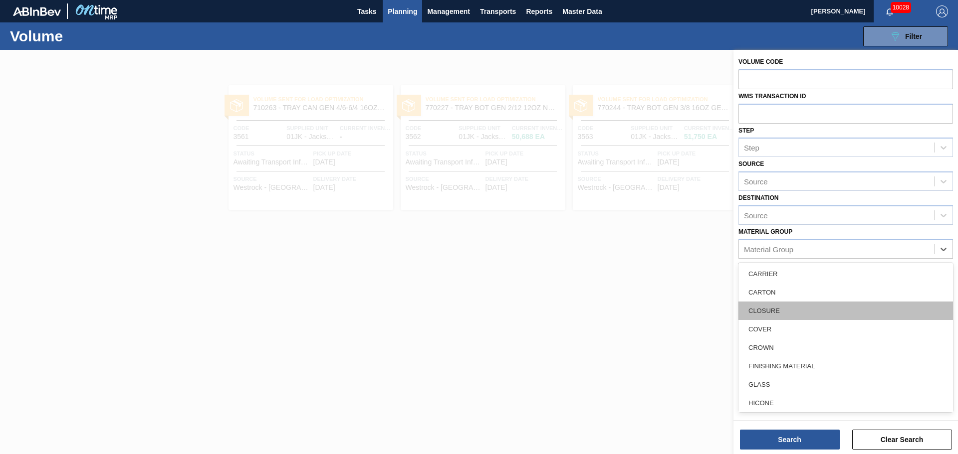
scroll to position [50, 0]
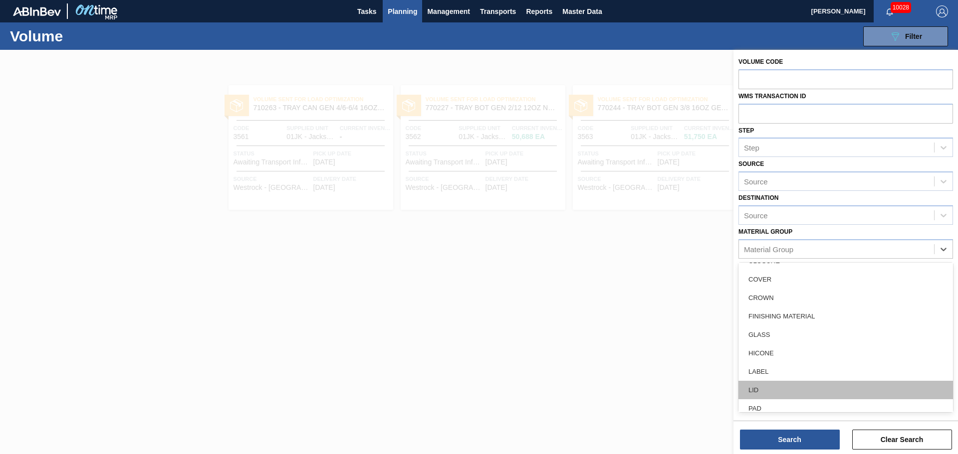
click at [765, 384] on div "LID" at bounding box center [845, 390] width 215 height 18
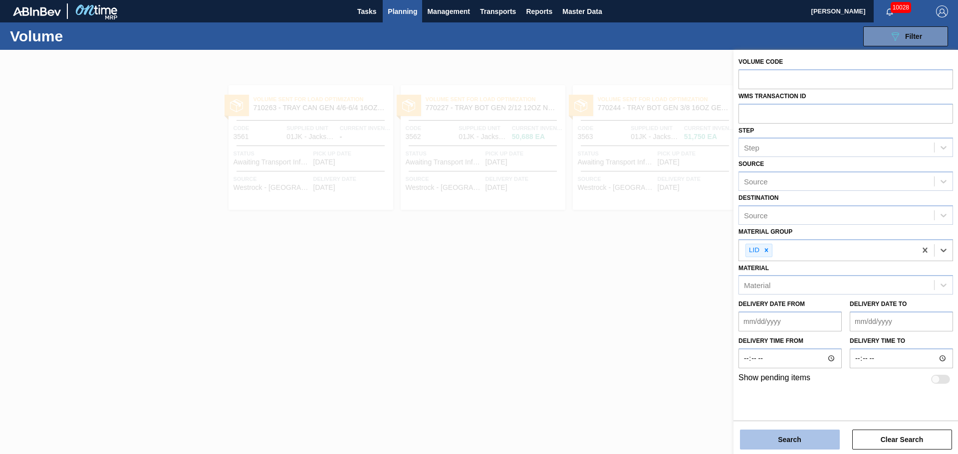
click at [778, 440] on button "Search" at bounding box center [790, 440] width 100 height 20
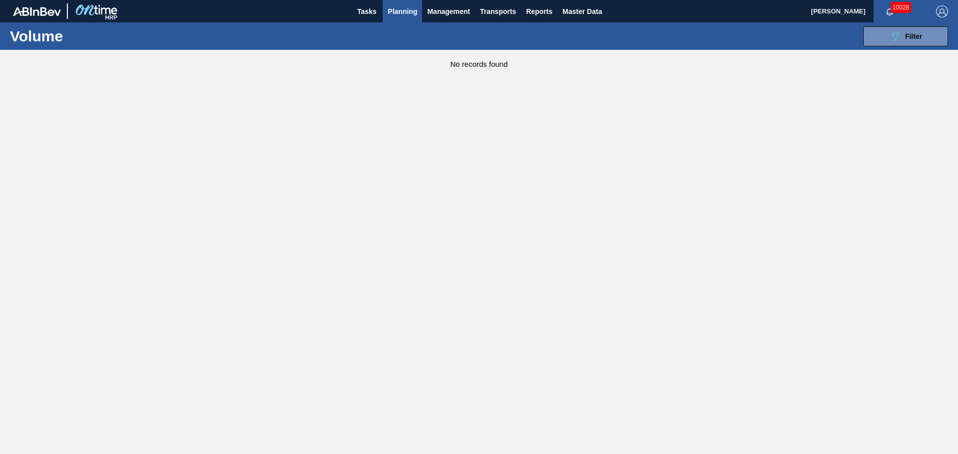
click at [408, 1] on button "Planning" at bounding box center [402, 11] width 39 height 22
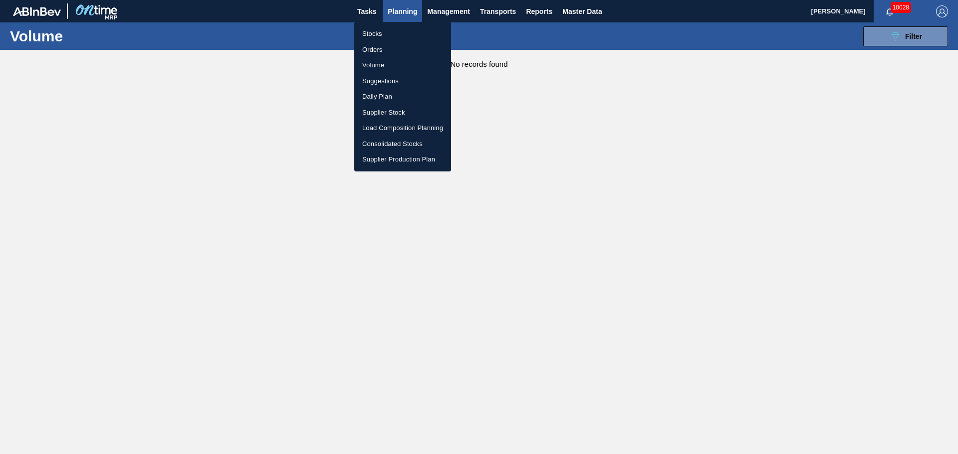
click at [373, 31] on li "Stocks" at bounding box center [402, 34] width 97 height 16
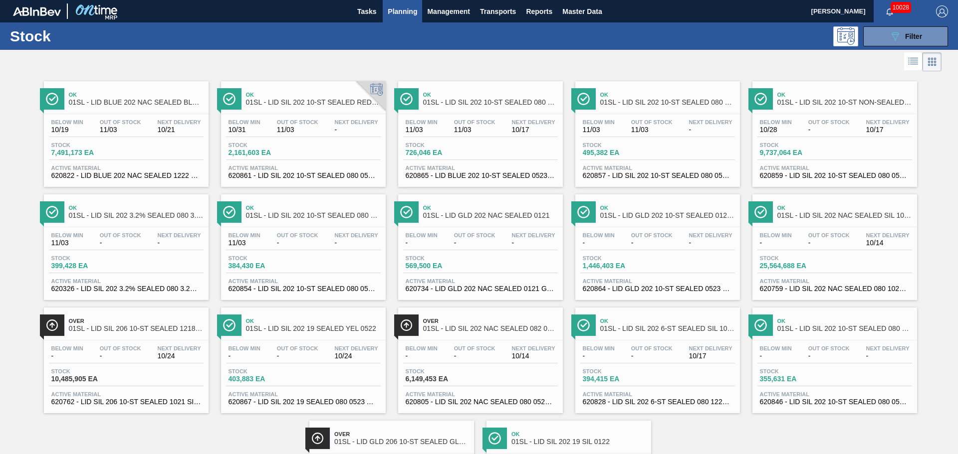
click at [279, 91] on div "Ok 01SL - LID SIL 202 10-ST SEALED RED DI" at bounding box center [313, 99] width 135 height 22
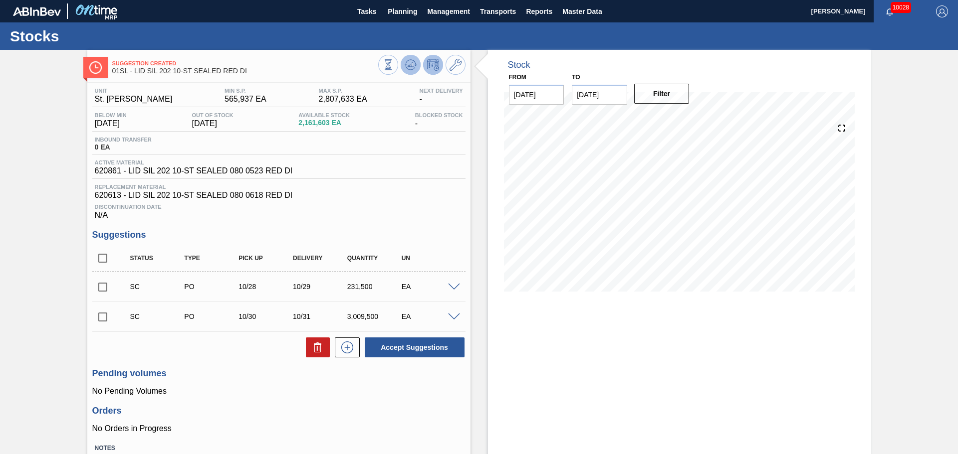
click at [413, 64] on icon at bounding box center [411, 65] width 12 height 12
drag, startPoint x: 485, startPoint y: 182, endPoint x: 465, endPoint y: 181, distance: 20.0
click at [485, 182] on div "Stock From 10/14/2025 to 11/04/2025 Filter" at bounding box center [670, 286] width 401 height 473
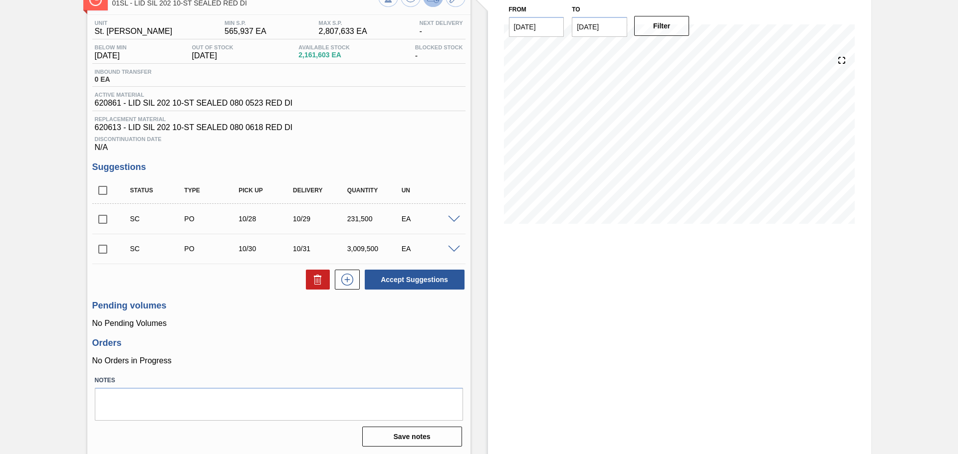
scroll to position [69, 0]
